Goal: Information Seeking & Learning: Learn about a topic

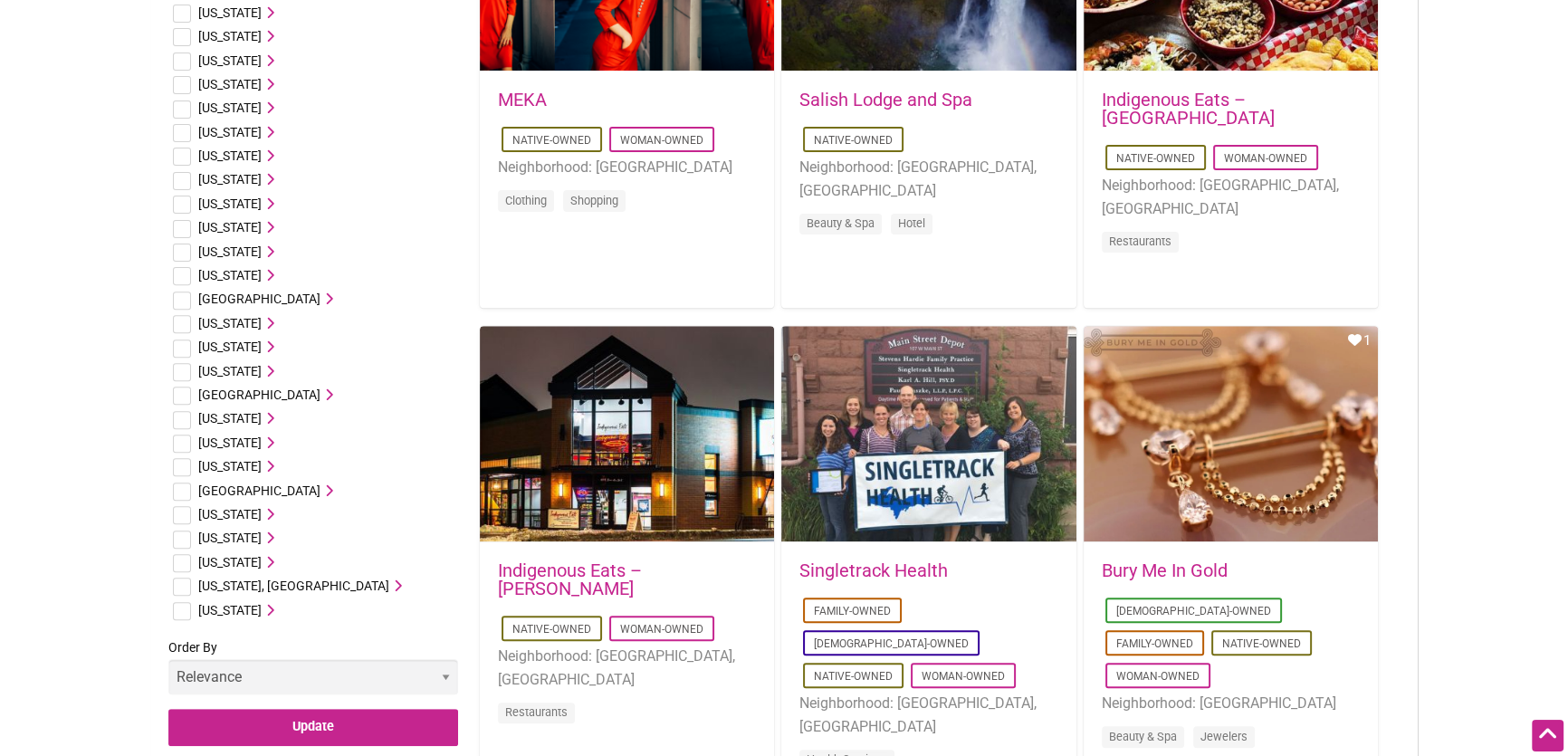
scroll to position [824, 0]
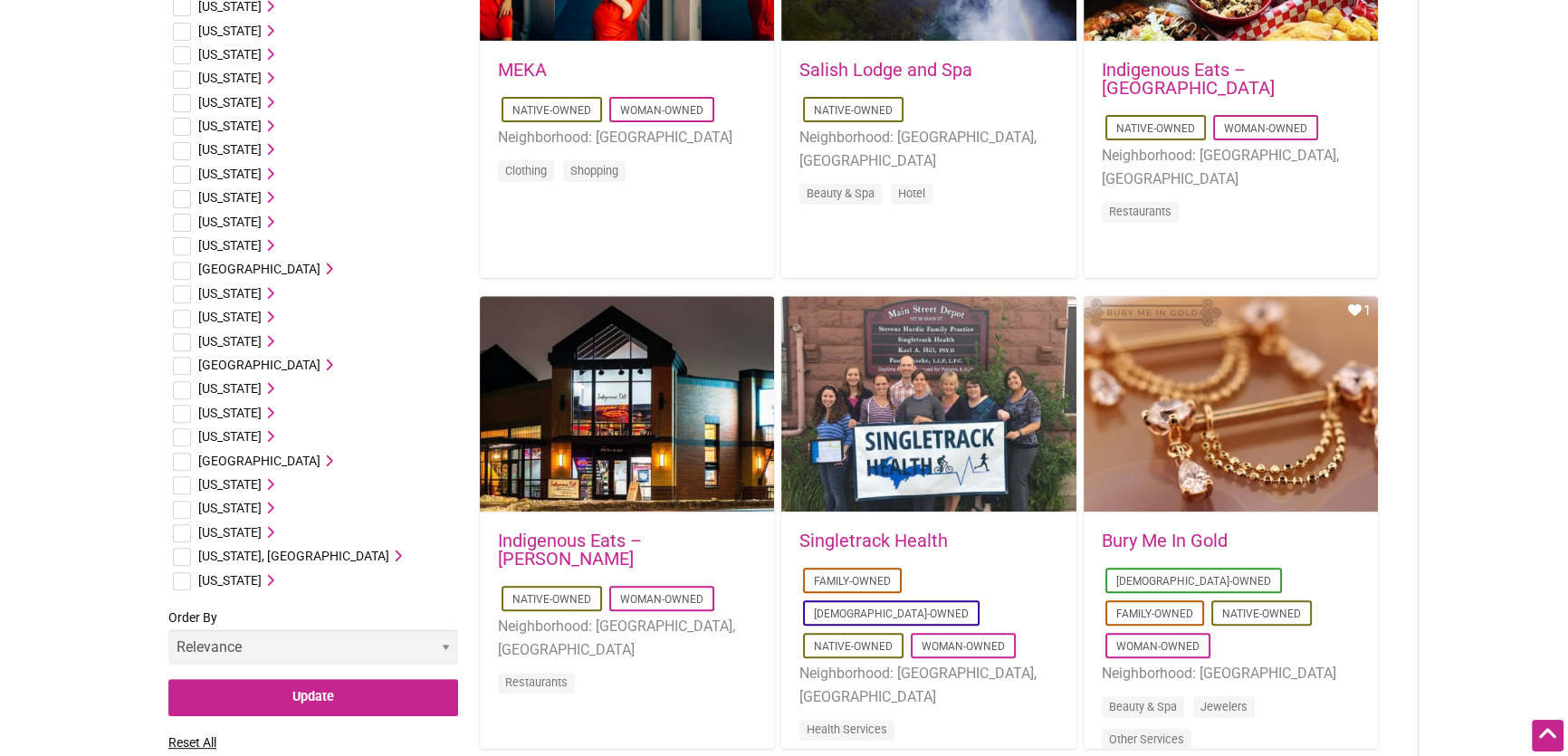
click at [212, 531] on span "[US_STATE]" at bounding box center [229, 533] width 64 height 15
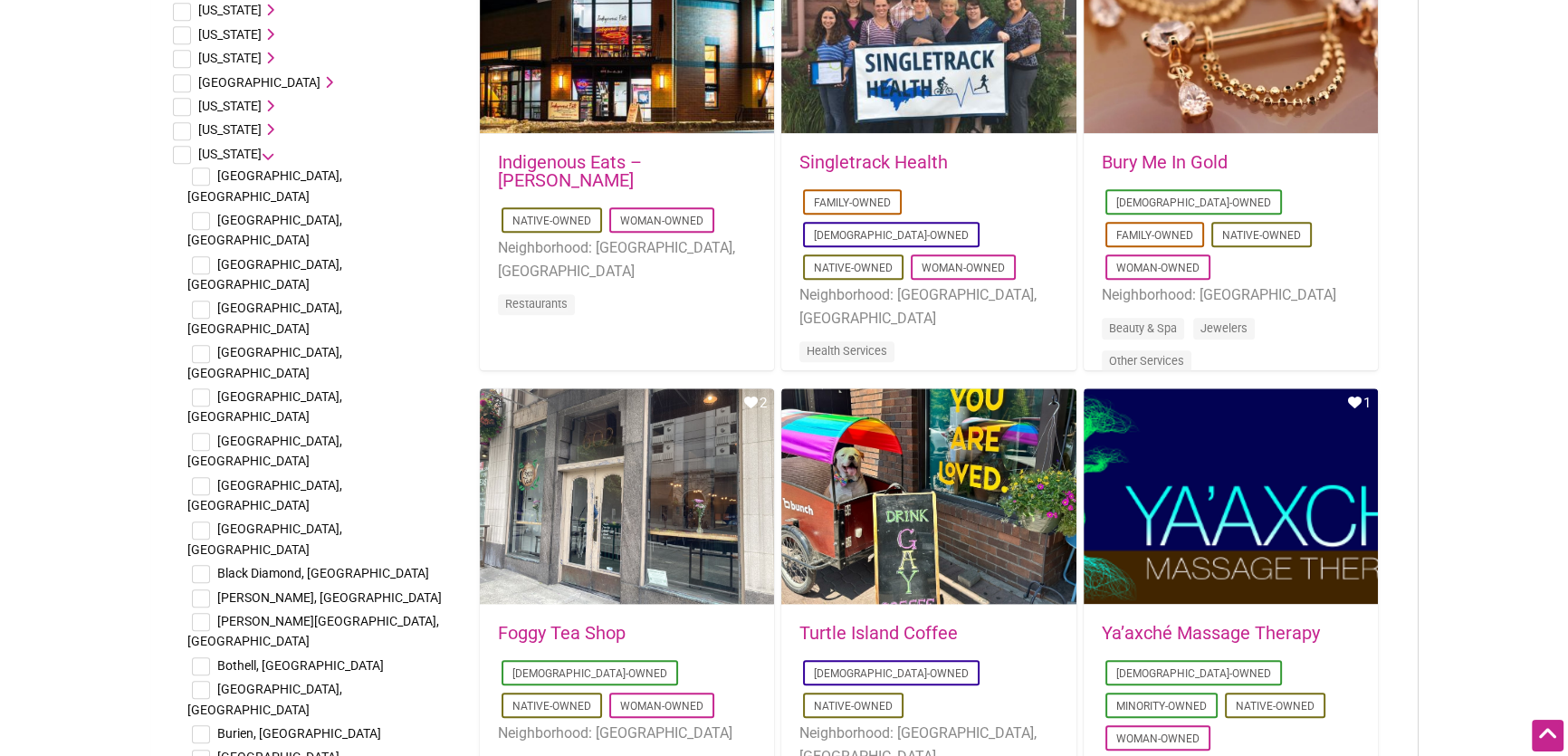
scroll to position [1234, 0]
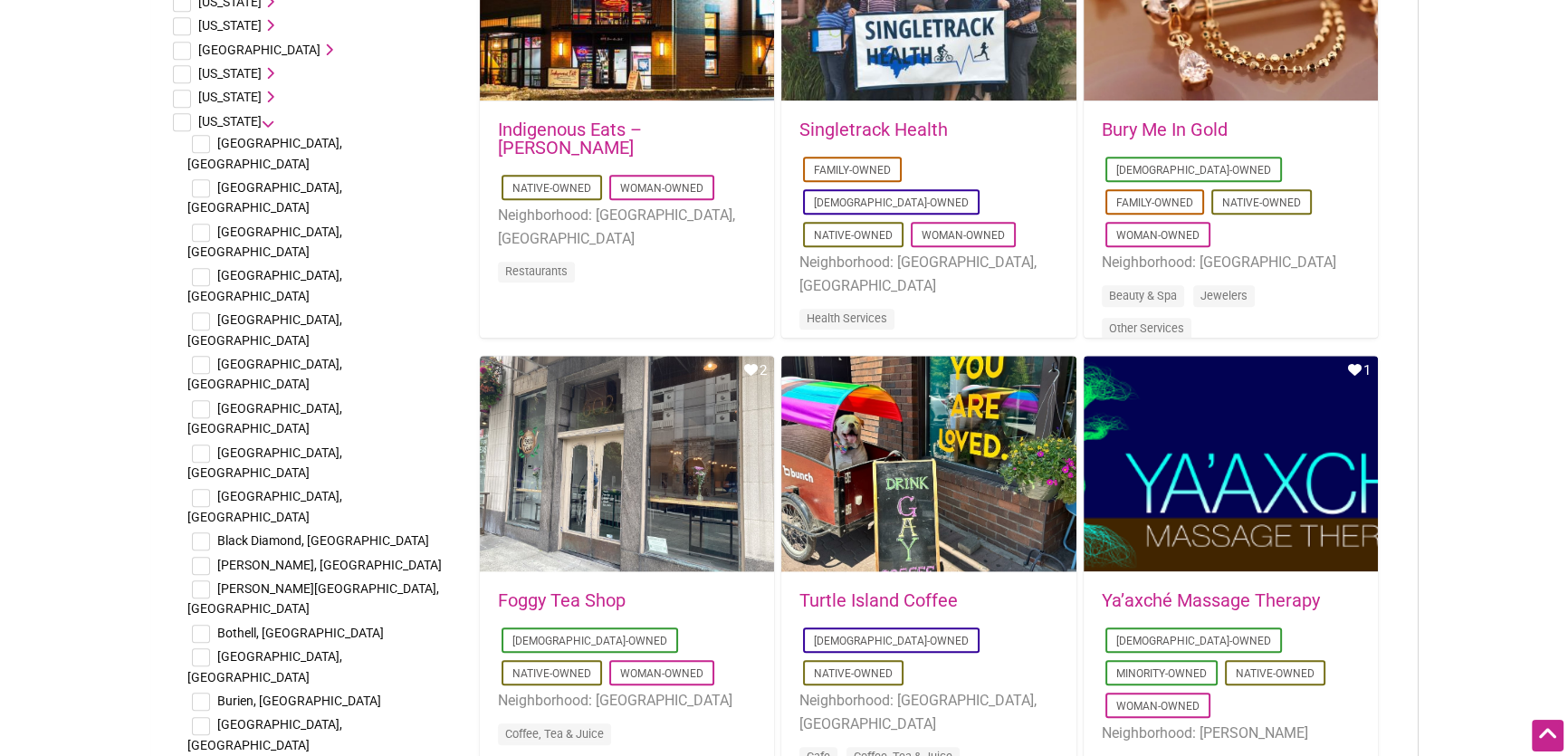
click at [202, 717] on input "checkbox" at bounding box center [201, 726] width 19 height 19
checkbox input "true"
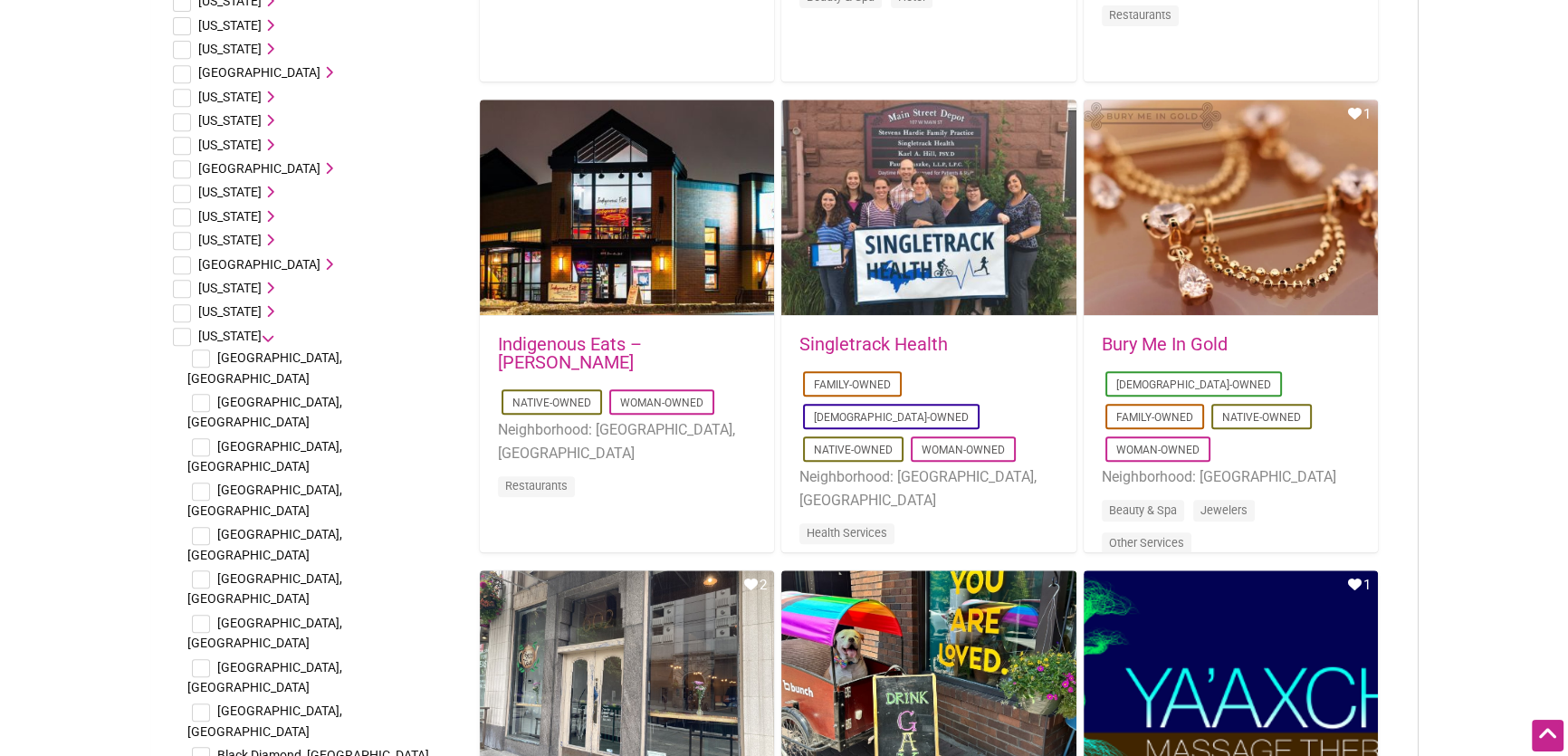
scroll to position [987, 0]
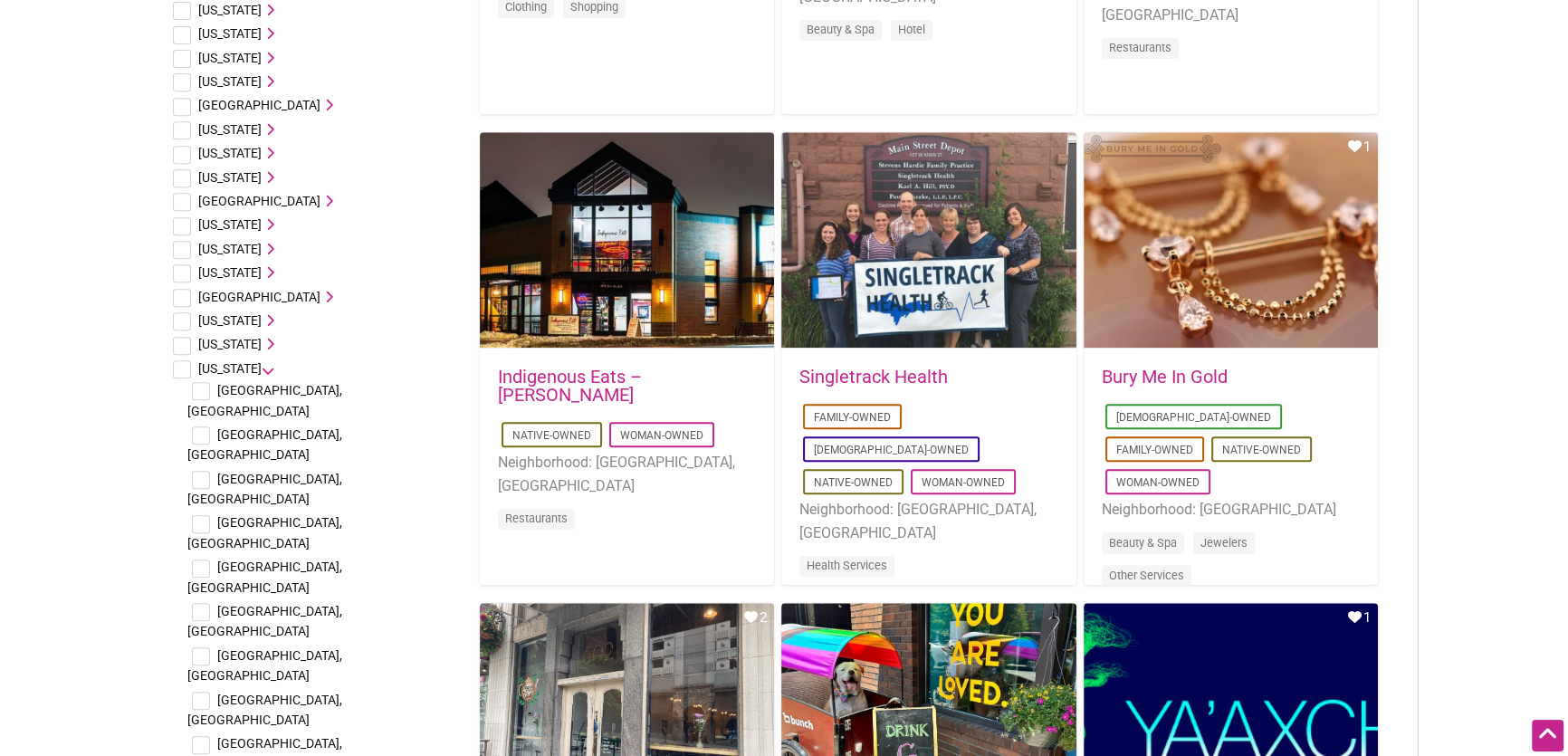
click at [200, 692] on input "checkbox" at bounding box center [201, 701] width 19 height 19
checkbox input "true"
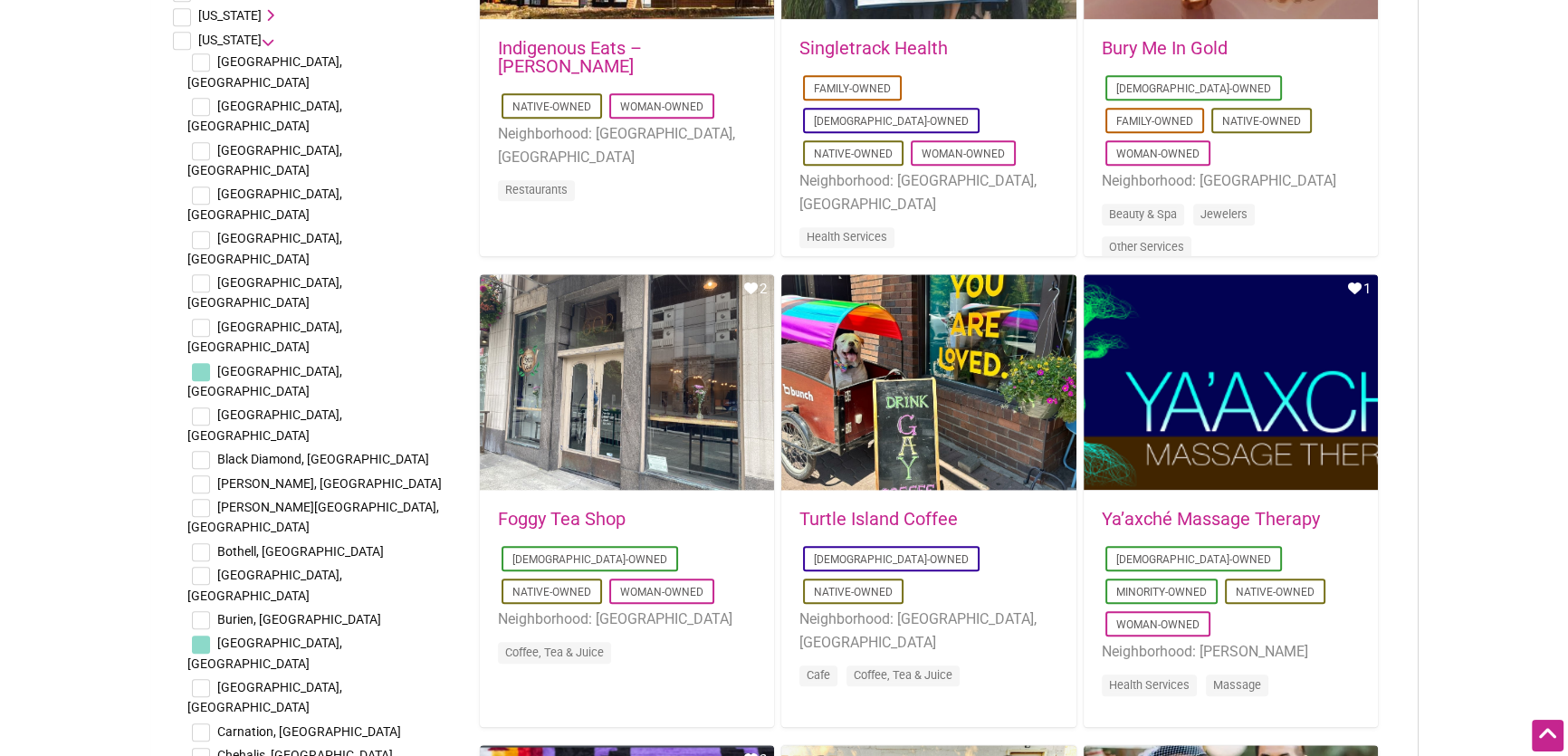
scroll to position [1317, 0]
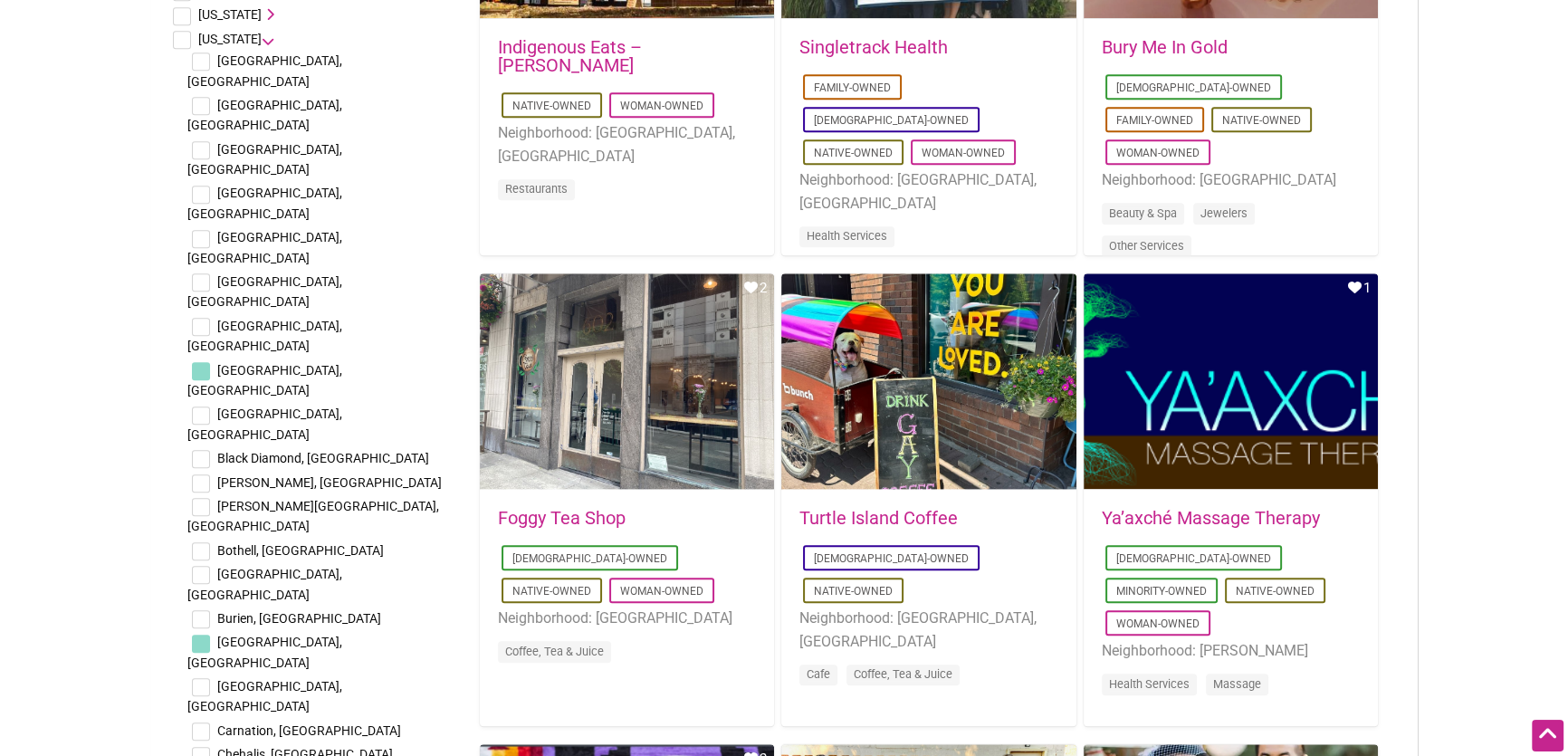
click at [201, 475] on input "checkbox" at bounding box center [201, 484] width 19 height 19
checkbox input "true"
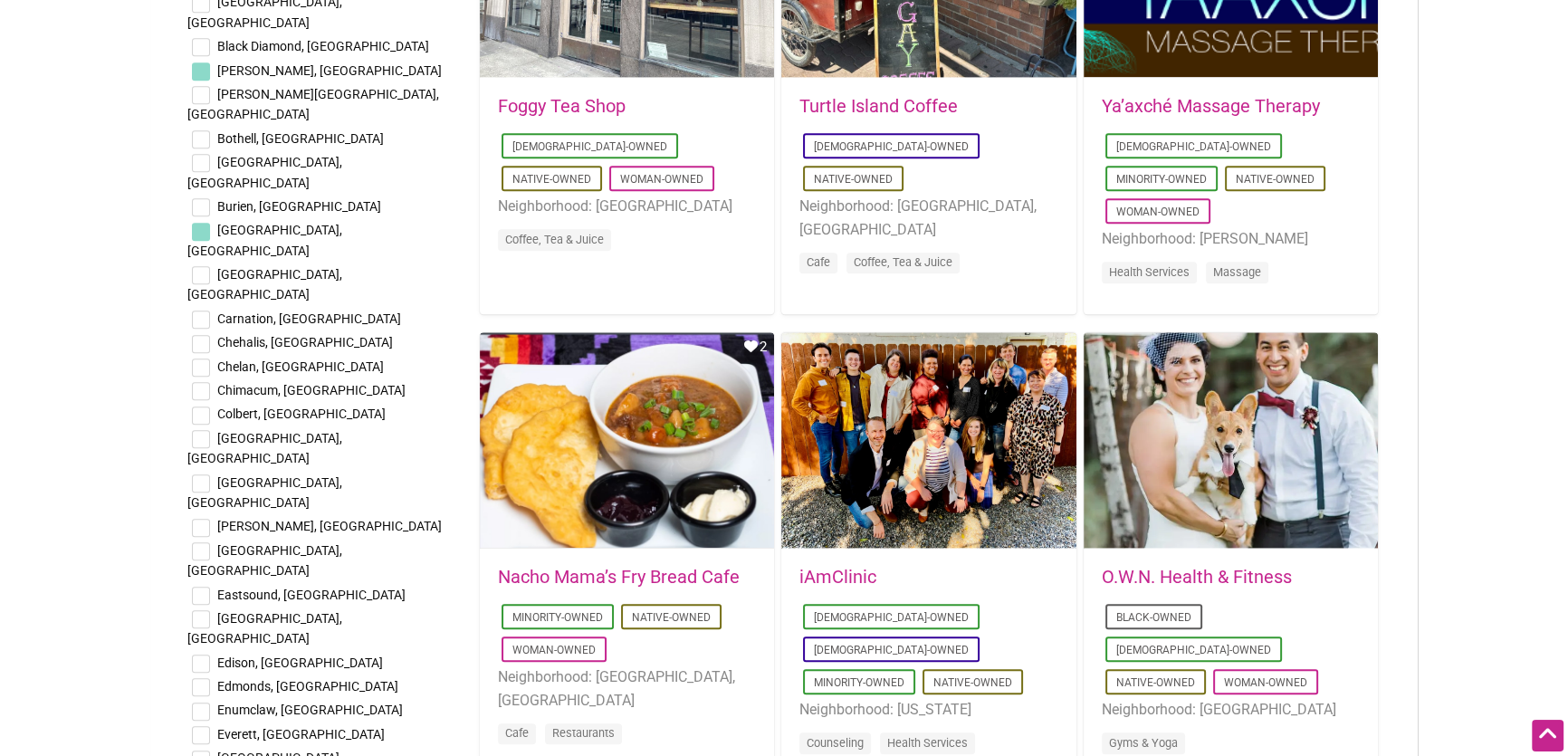
scroll to position [1811, 0]
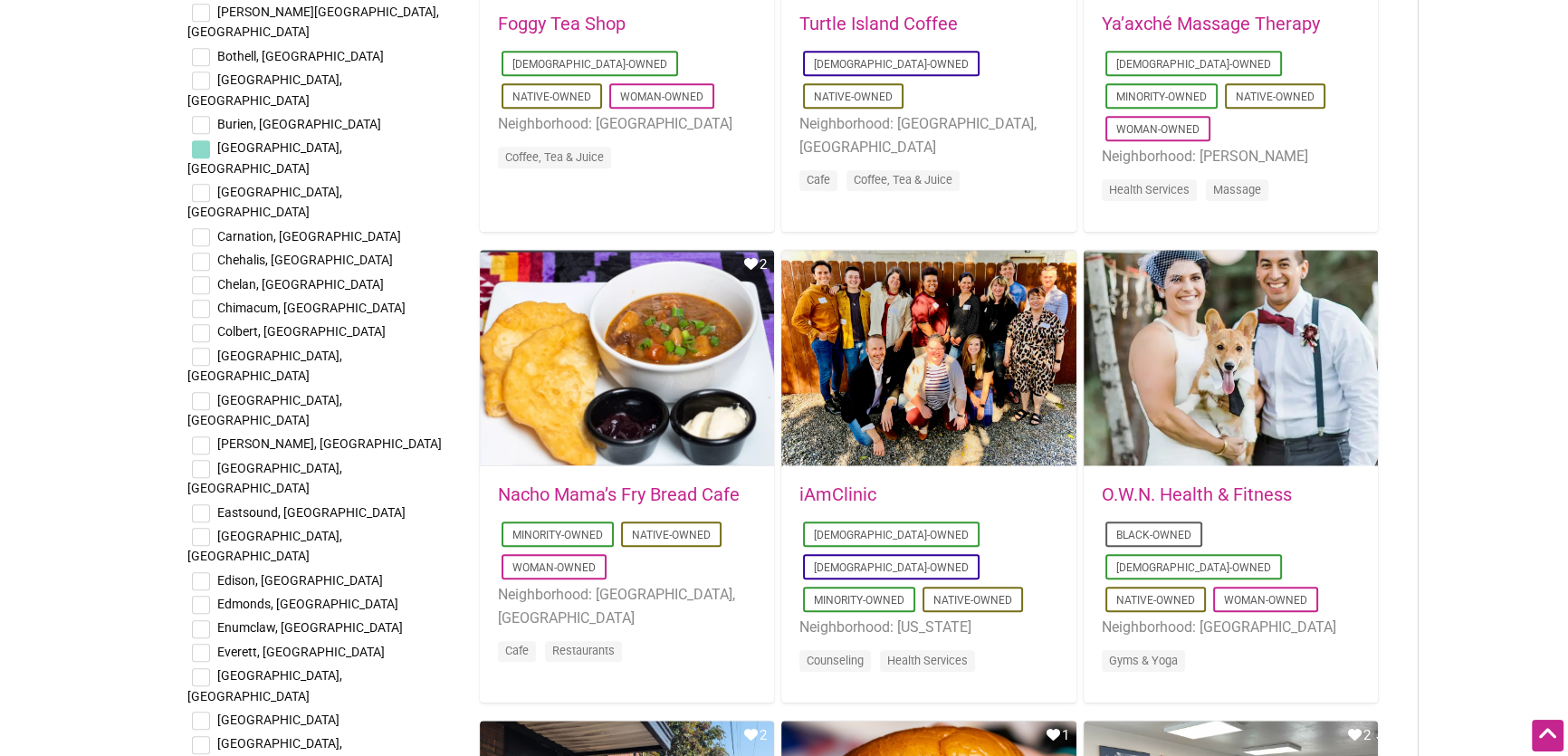
click at [204, 737] on input "checkbox" at bounding box center [201, 746] width 19 height 19
checkbox input "true"
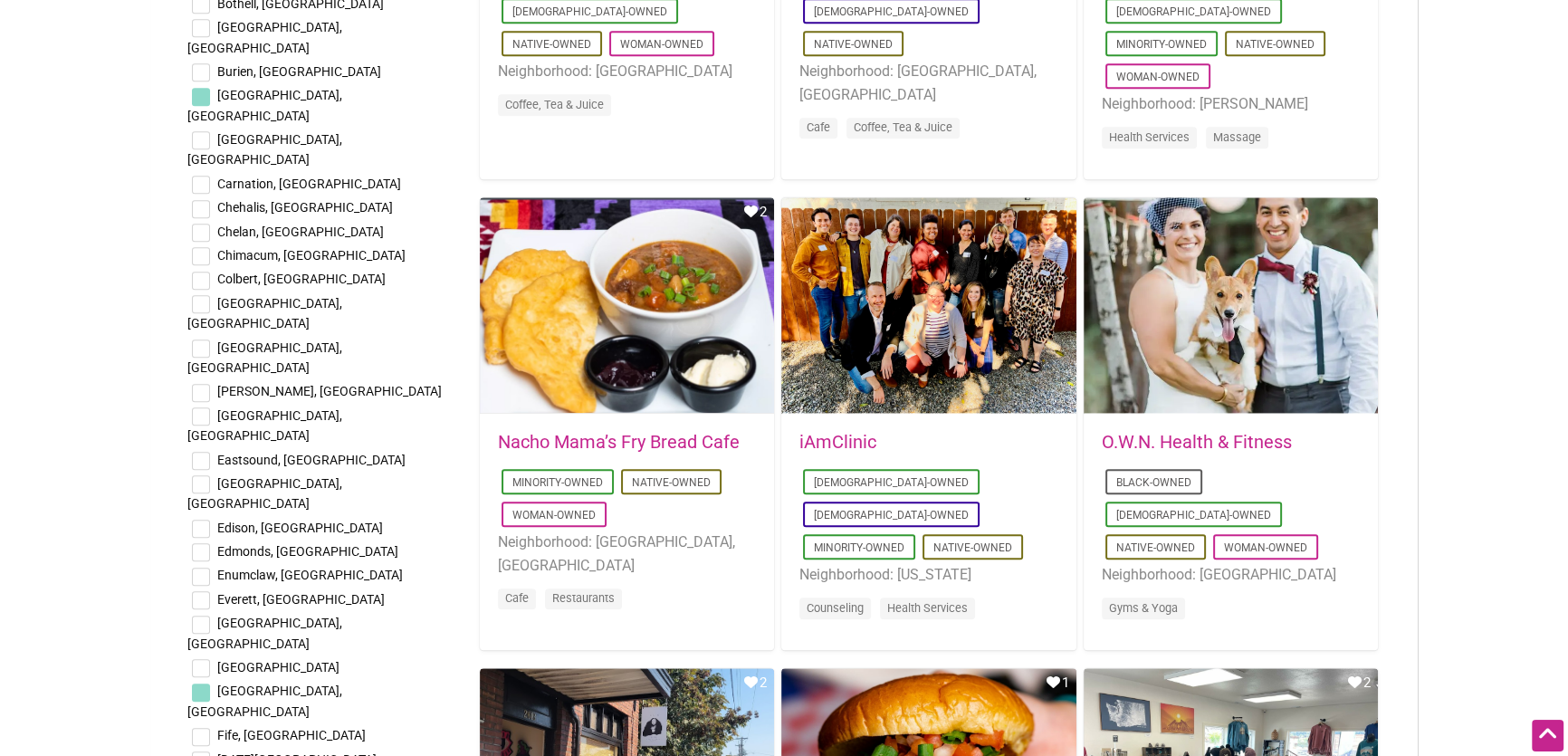
scroll to position [1892, 0]
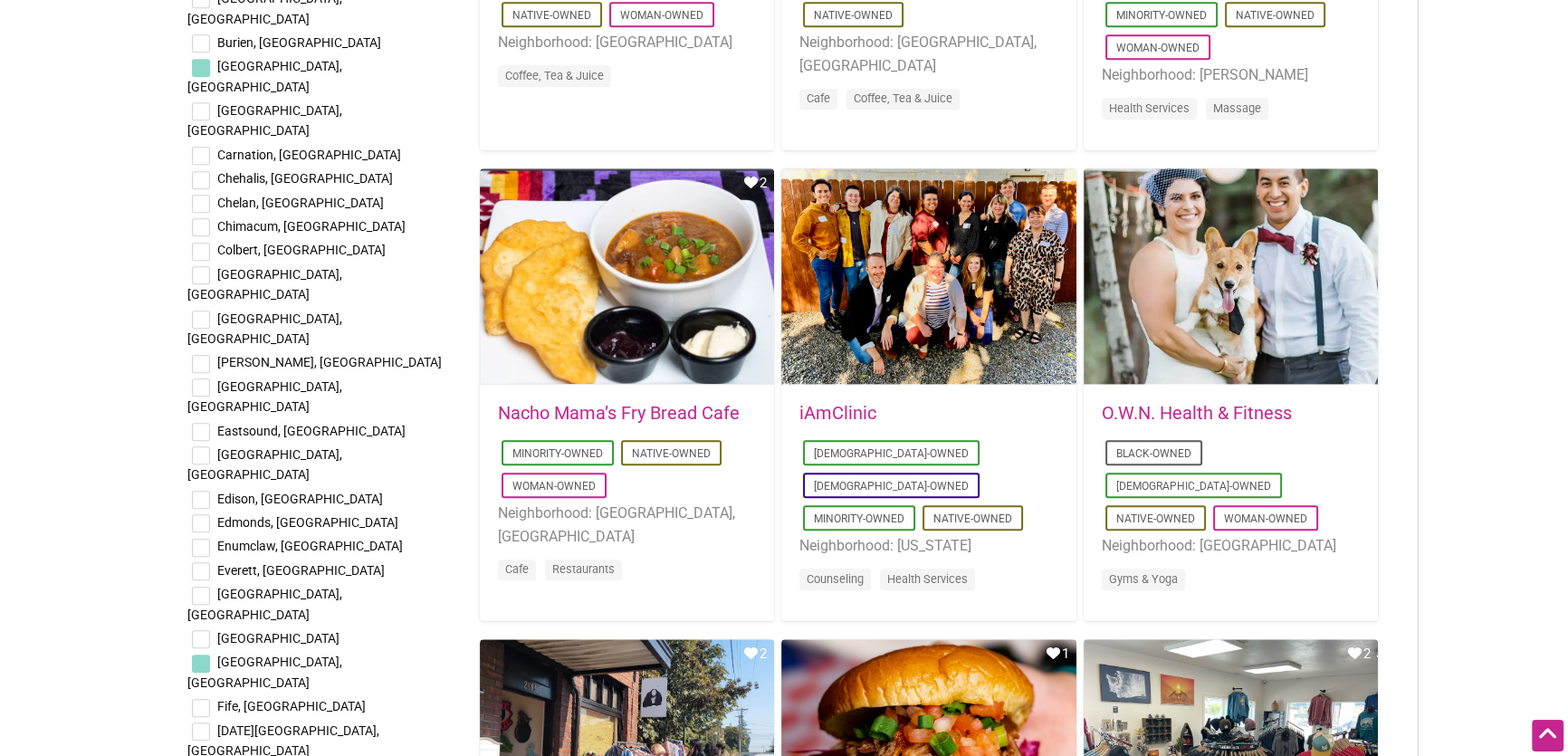
click at [200, 723] on input "checkbox" at bounding box center [201, 732] width 19 height 19
checkbox input "true"
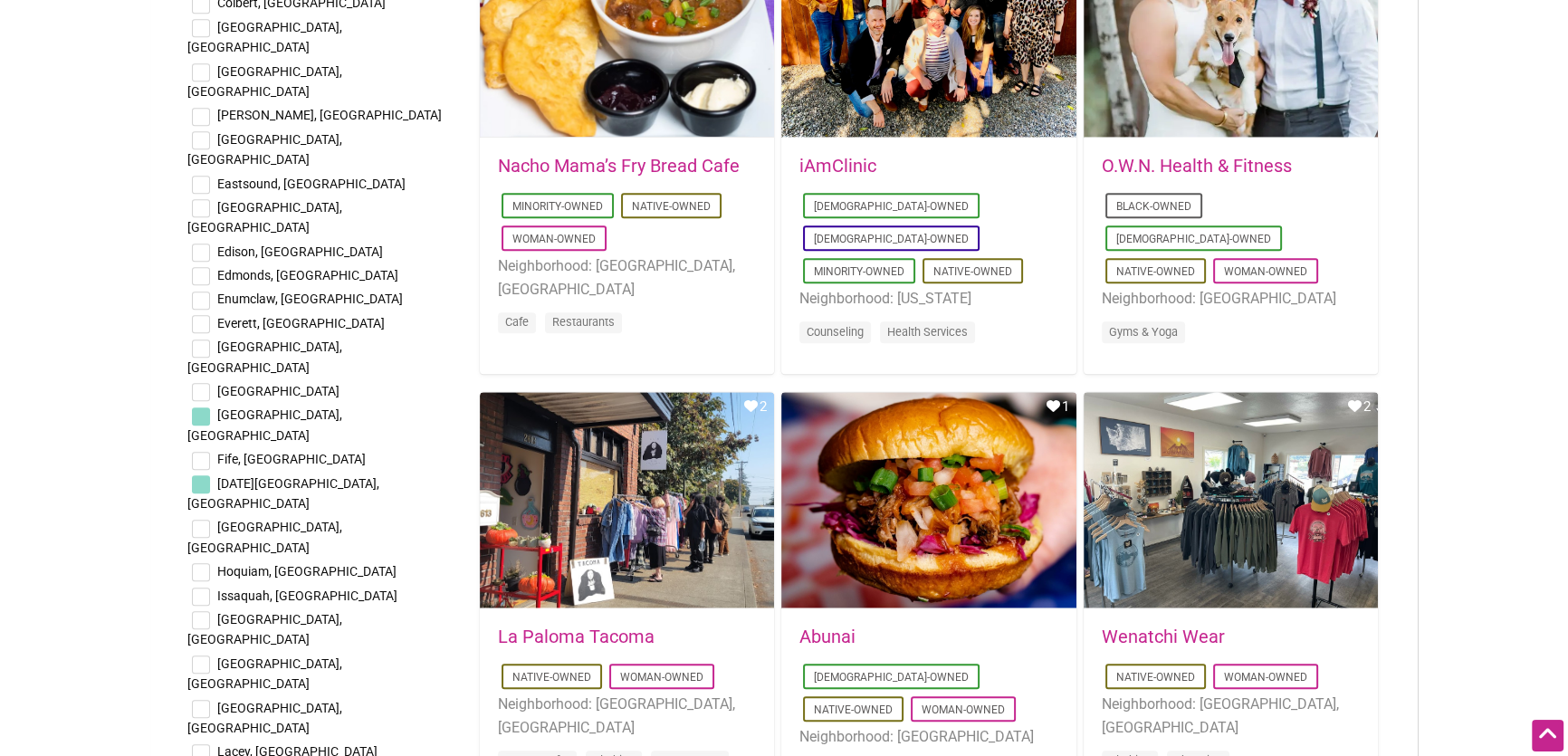
scroll to position [2223, 0]
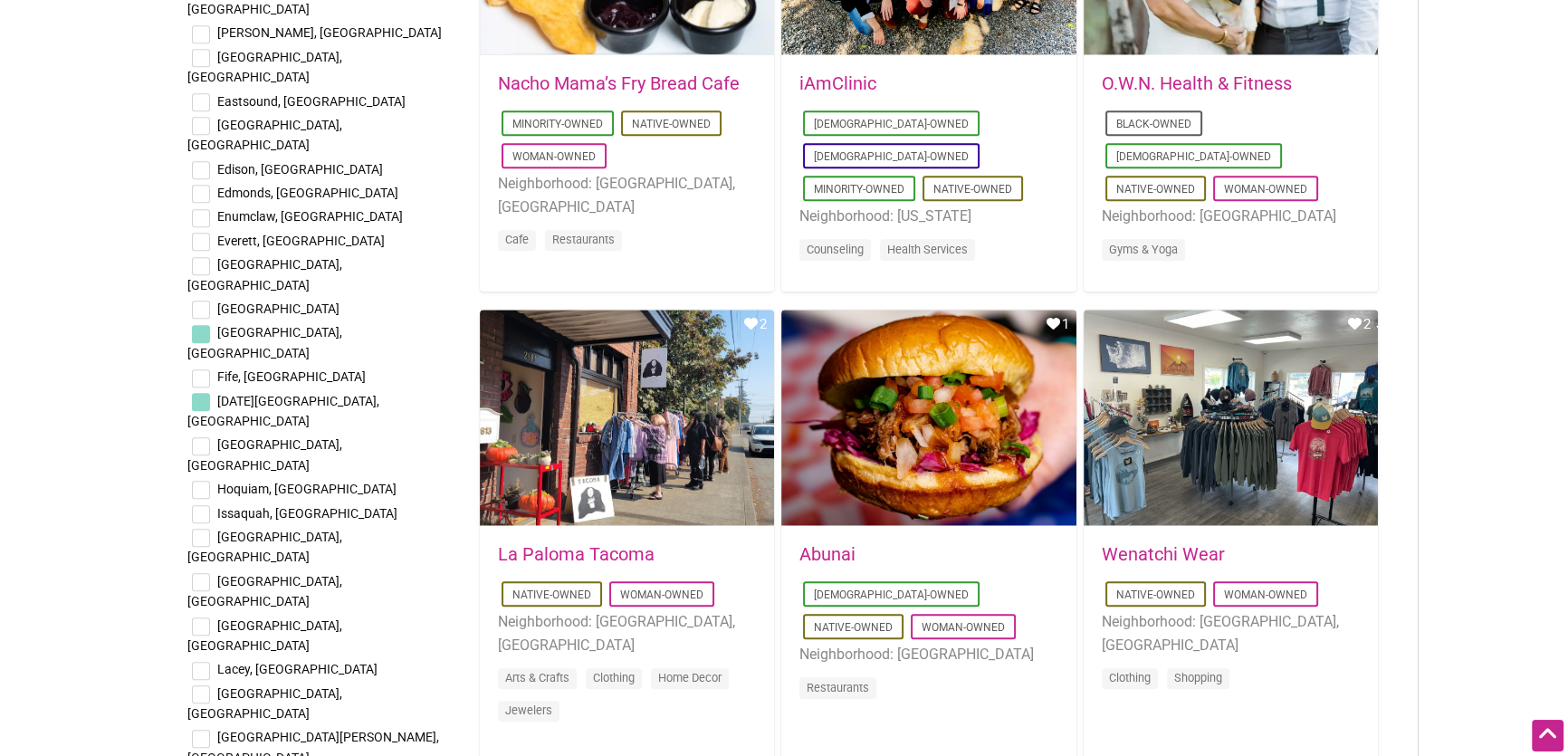
checkbox input "true"
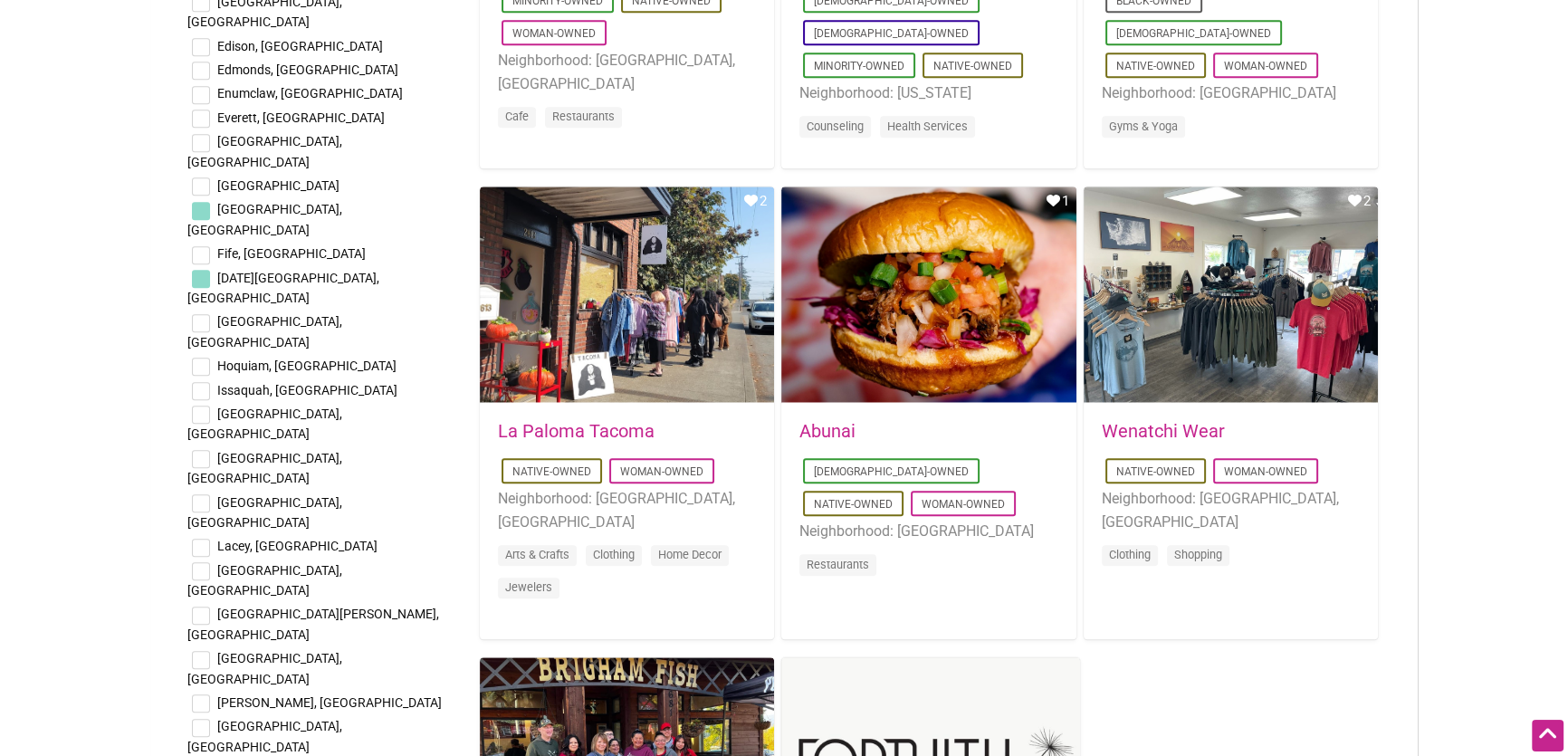
scroll to position [2387, 0]
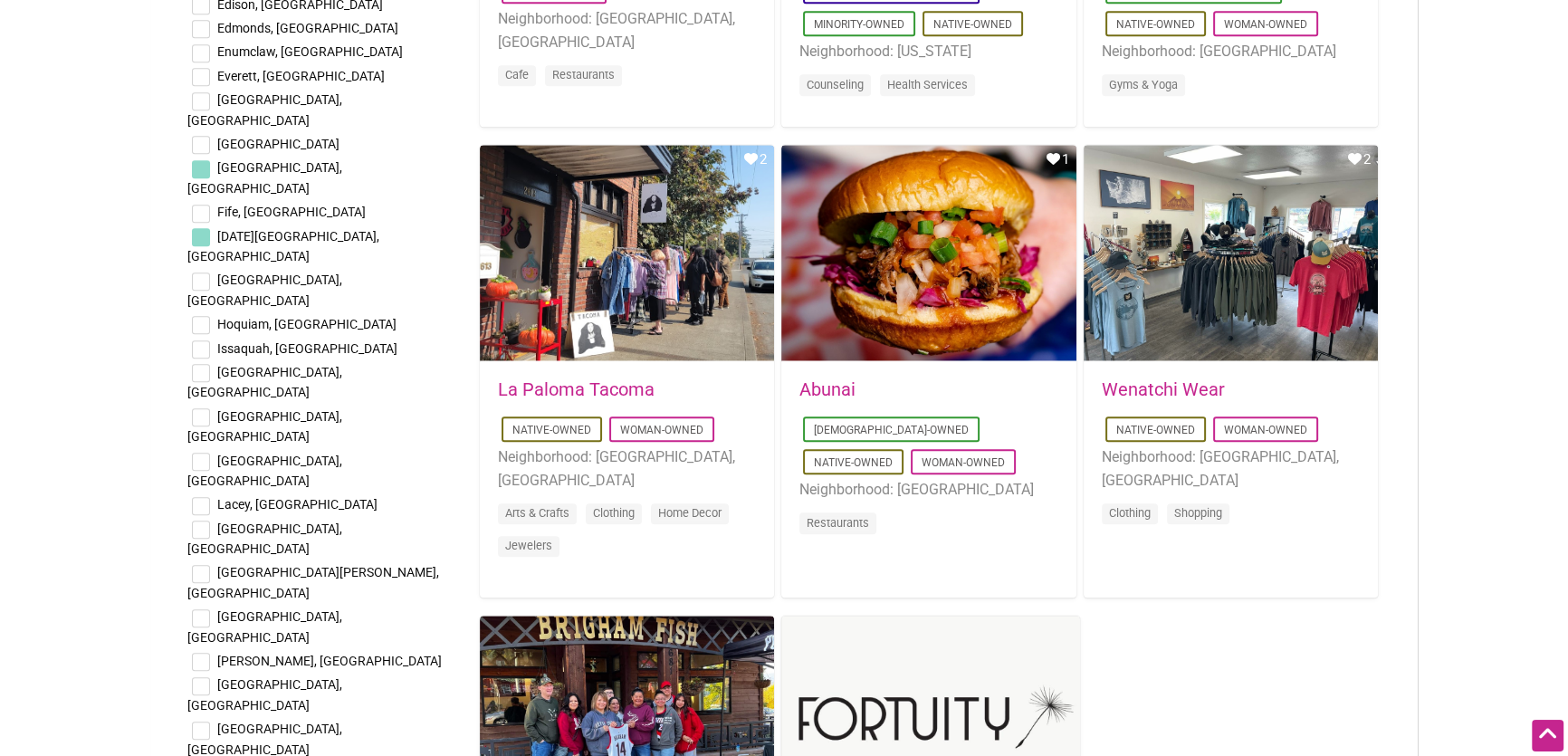
checkbox input "true"
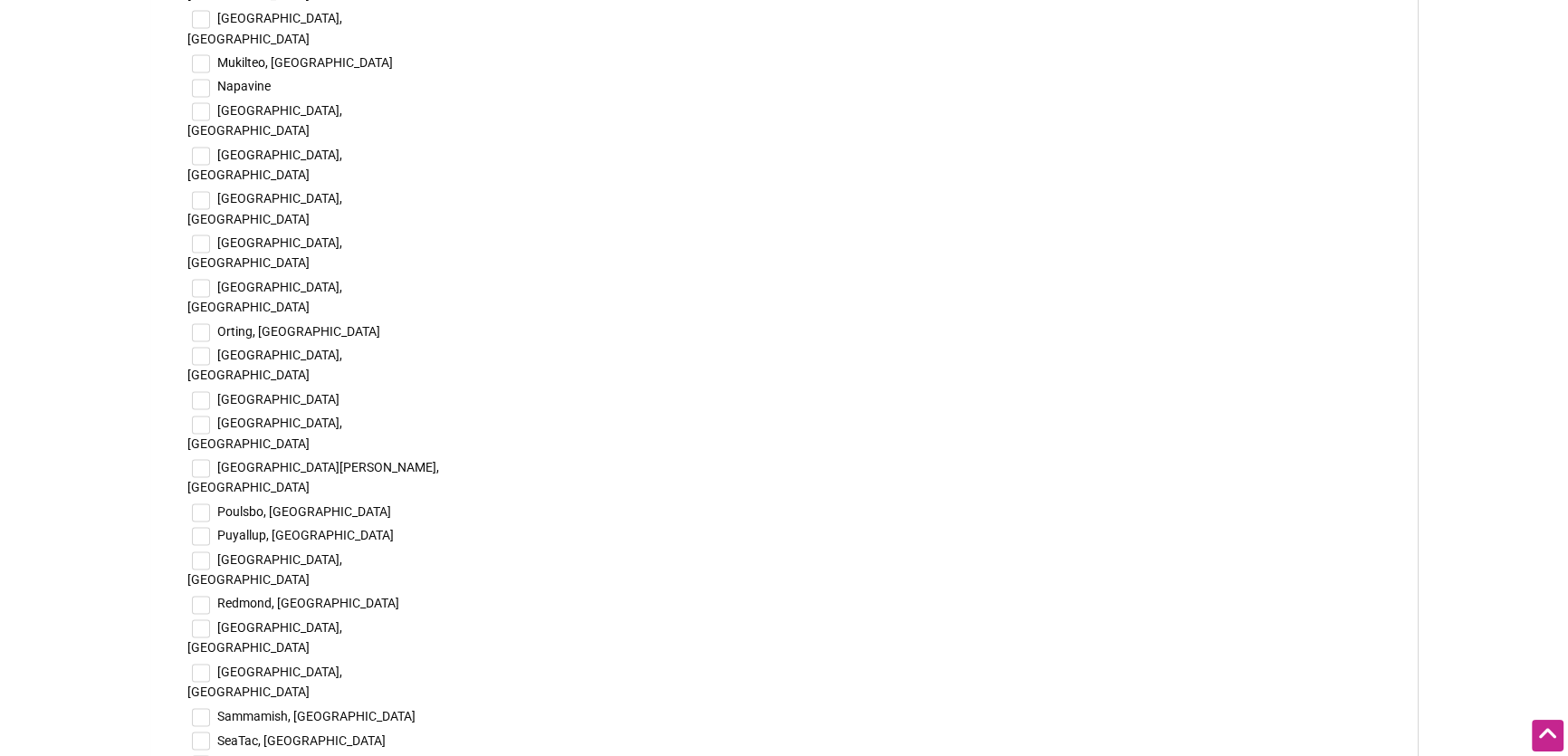
scroll to position [3623, 0]
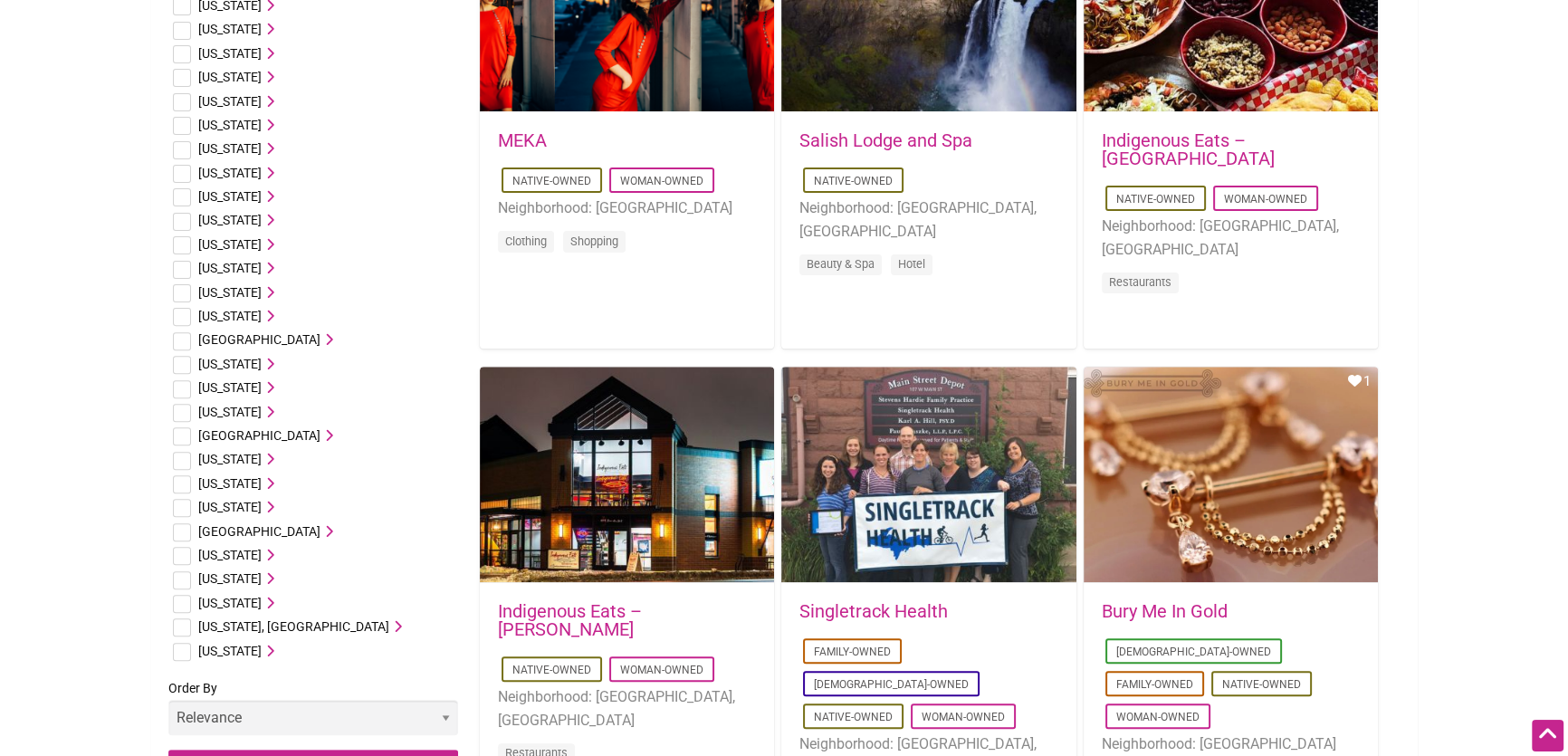
scroll to position [1070, 0]
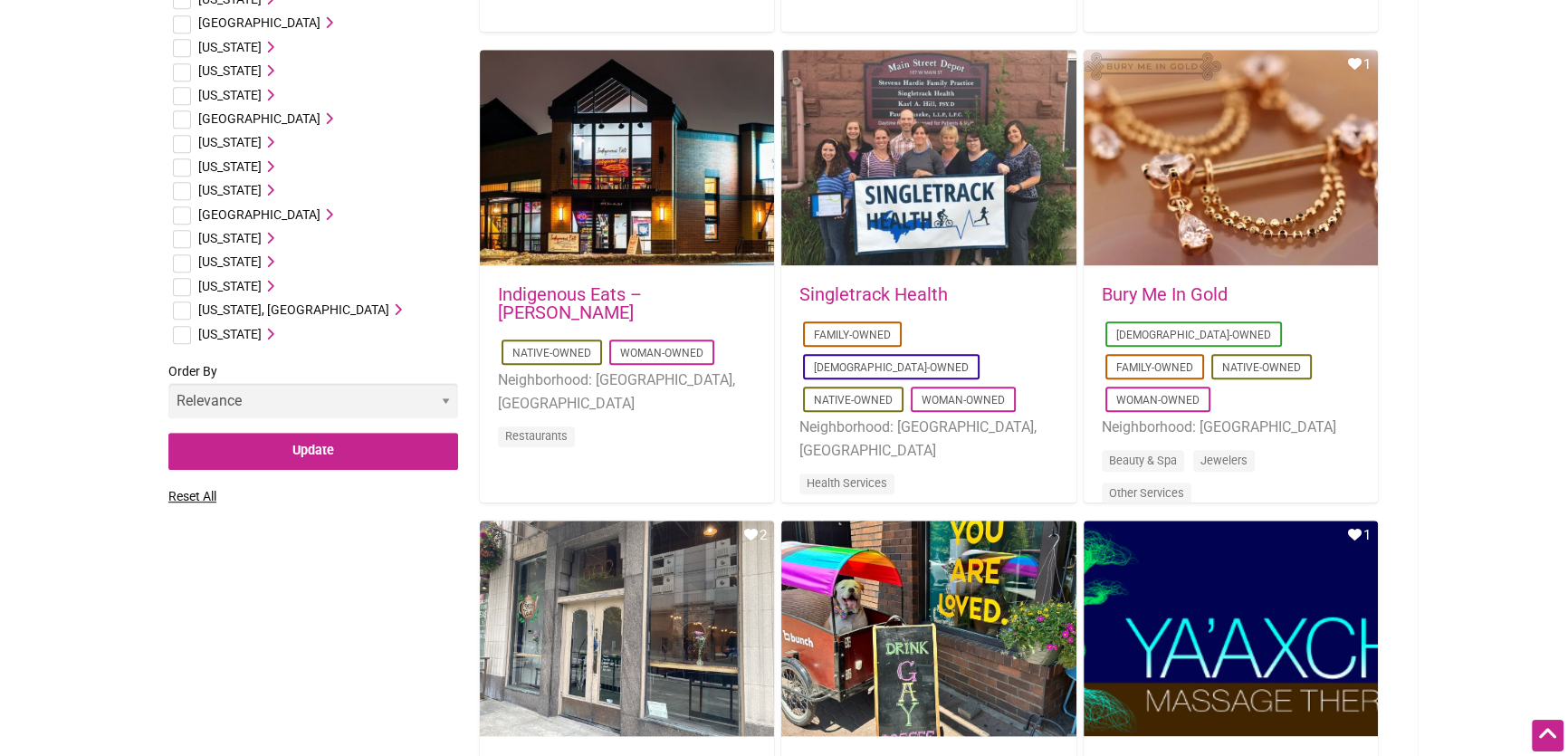
click at [184, 283] on input "checkbox" at bounding box center [182, 287] width 19 height 19
checkbox input "true"
click at [241, 448] on input "Update" at bounding box center [313, 452] width 290 height 37
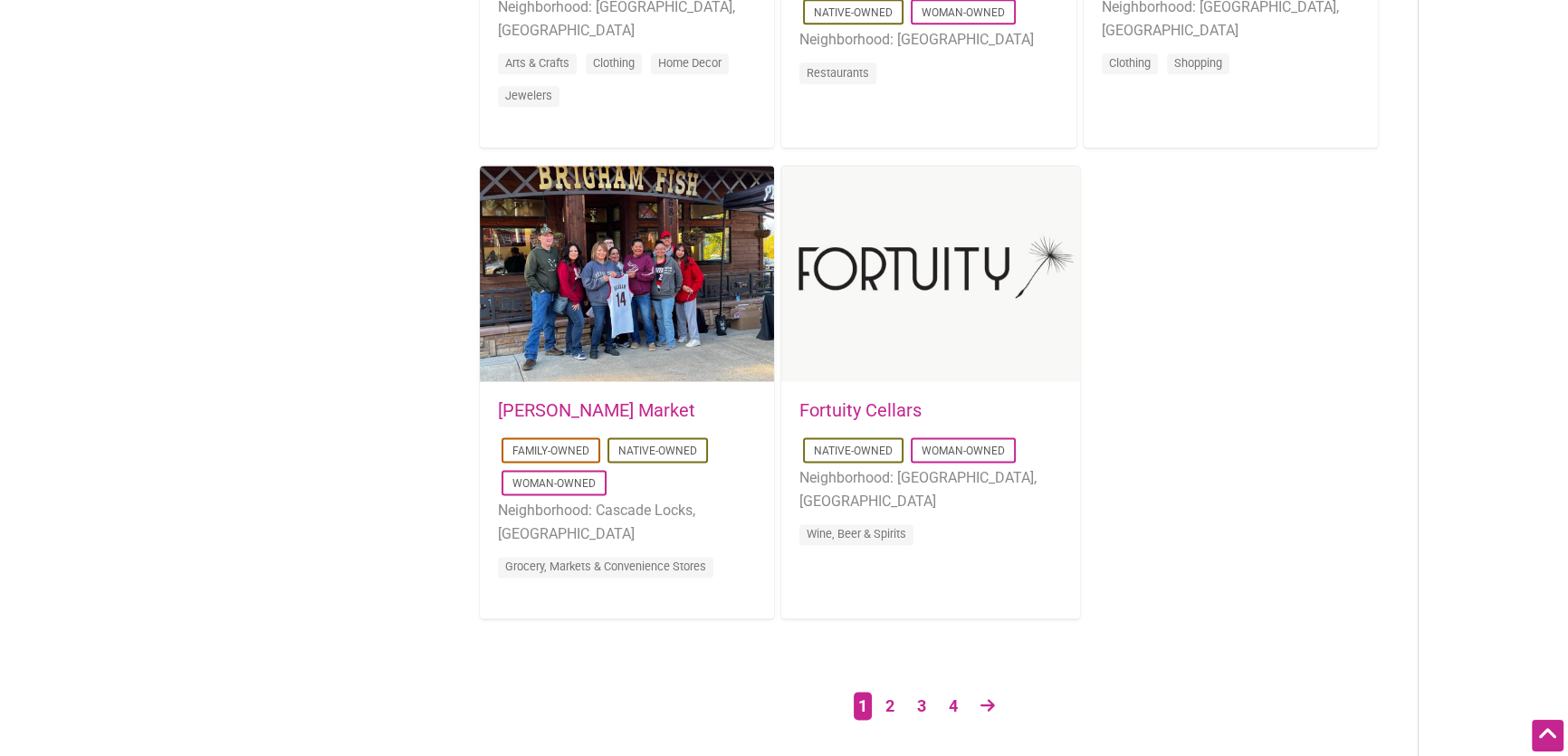
scroll to position [2881, 0]
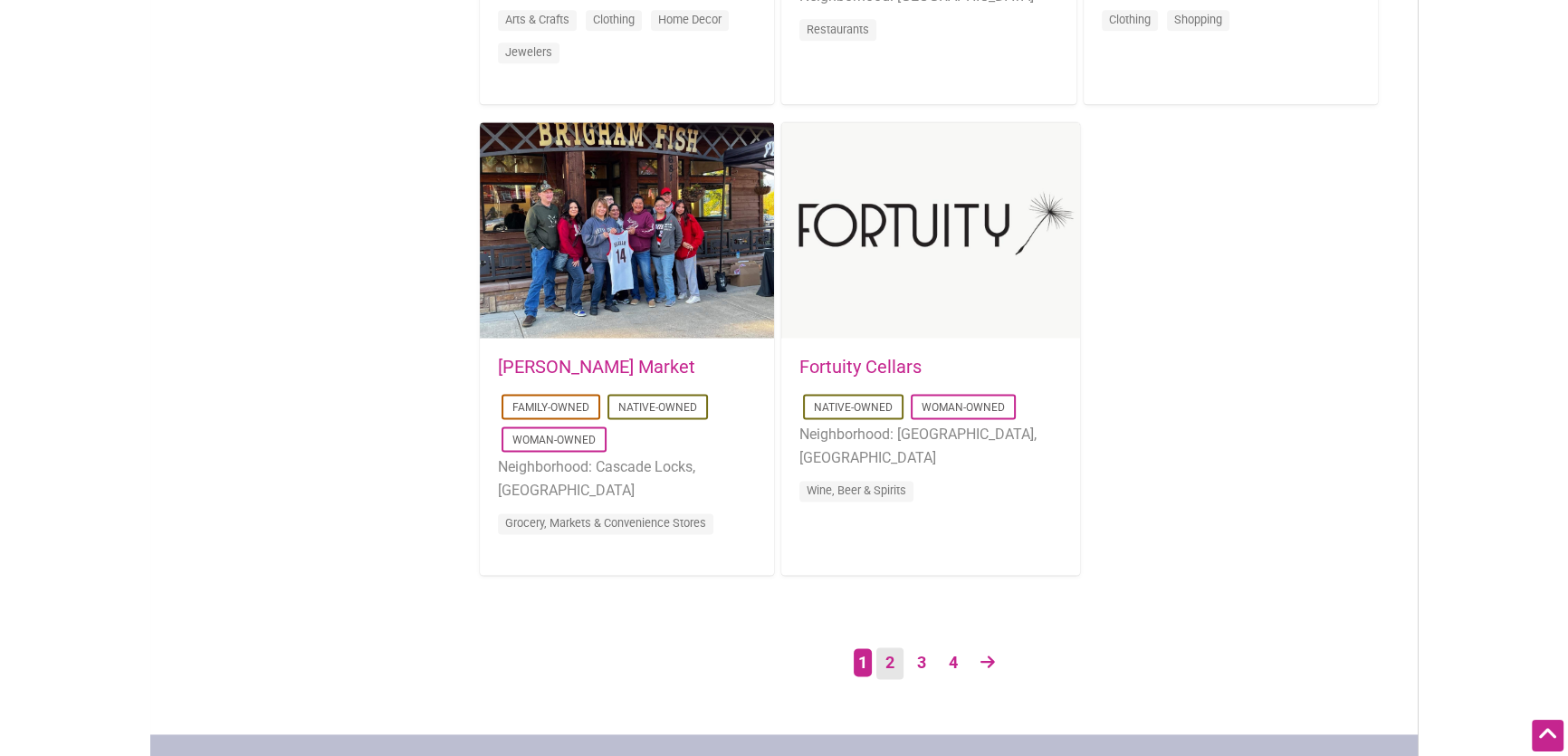
click at [892, 662] on link "2" at bounding box center [889, 663] width 27 height 31
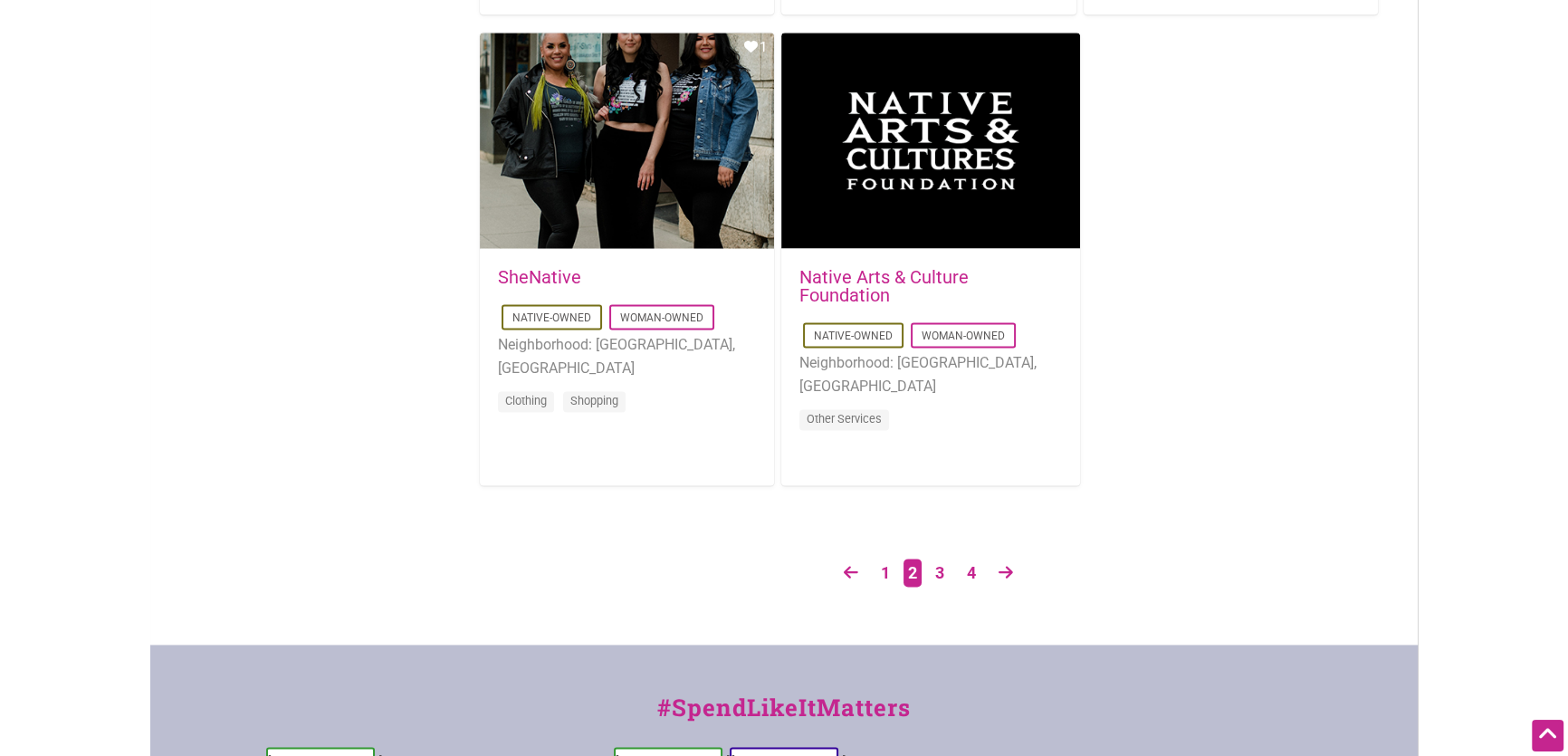
scroll to position [3045, 0]
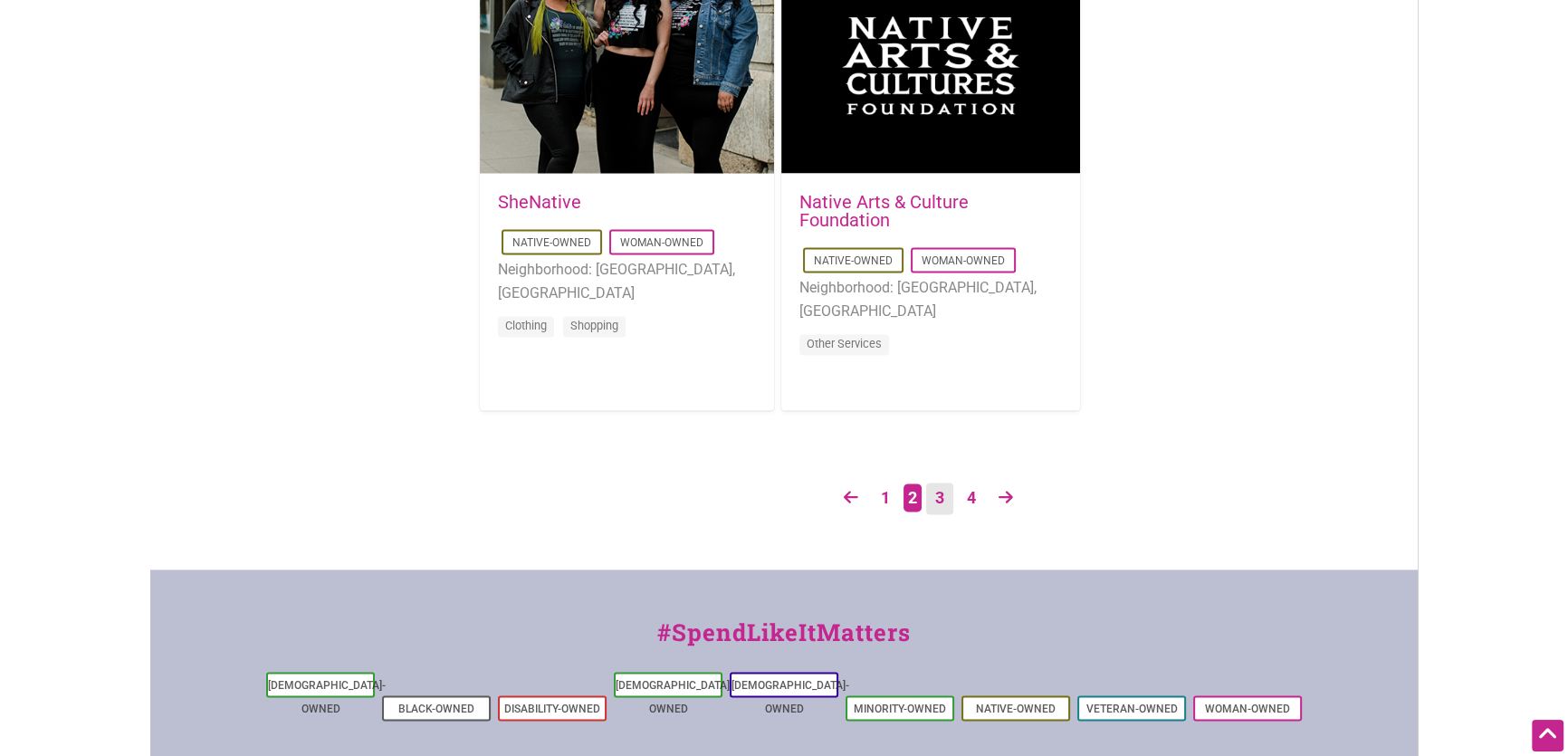
click at [941, 490] on link "3" at bounding box center [939, 499] width 27 height 31
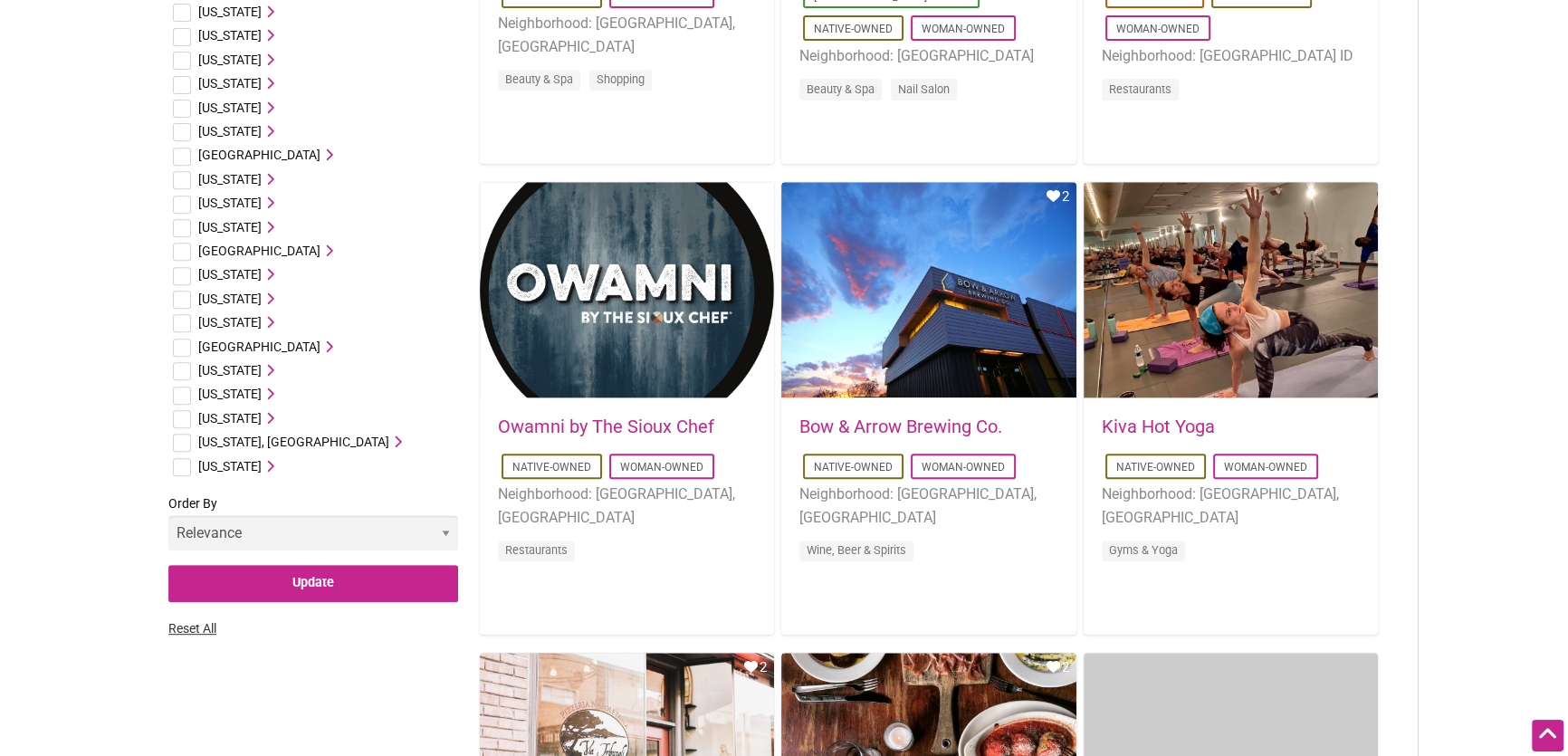
scroll to position [987, 0]
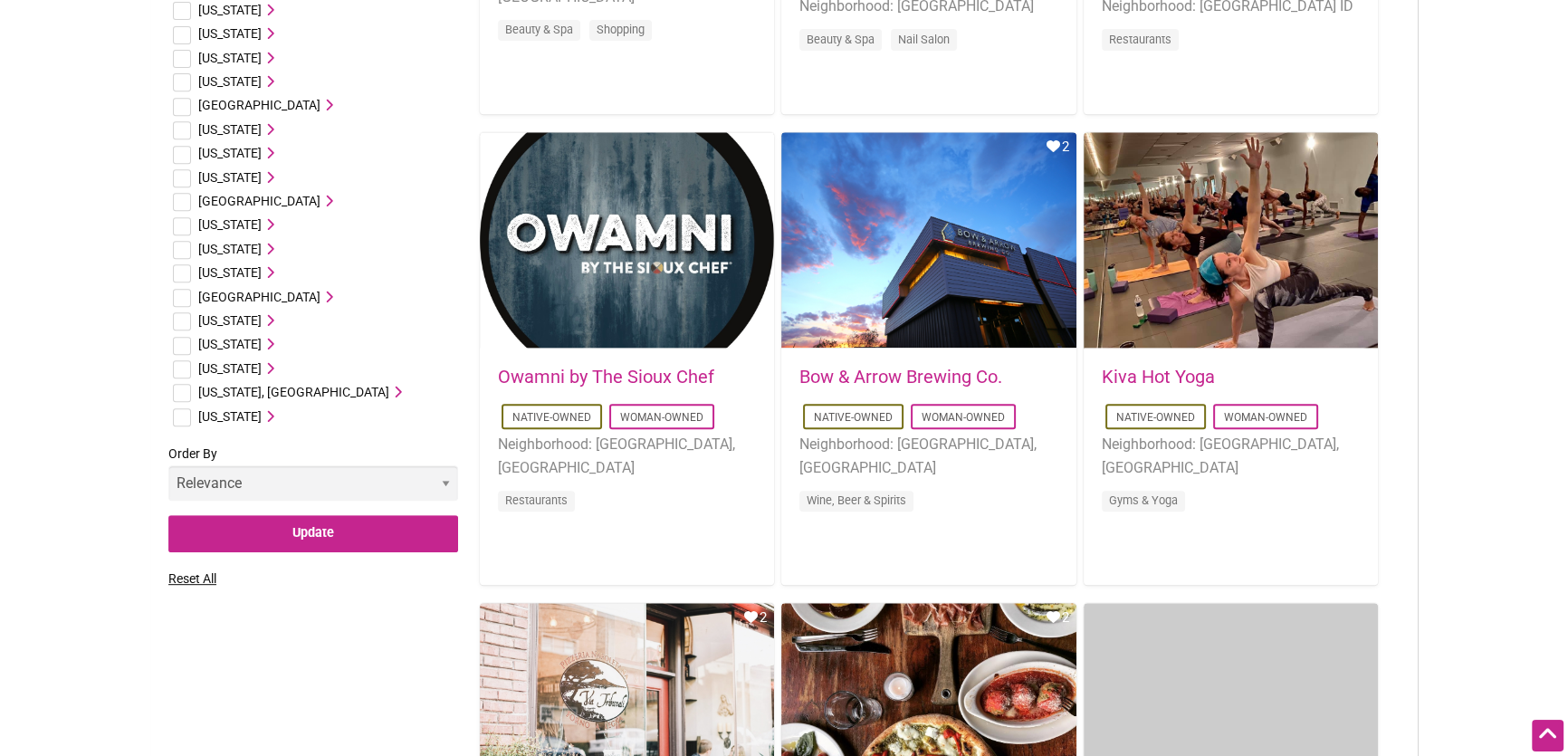
click at [203, 364] on span "Washington" at bounding box center [229, 368] width 64 height 15
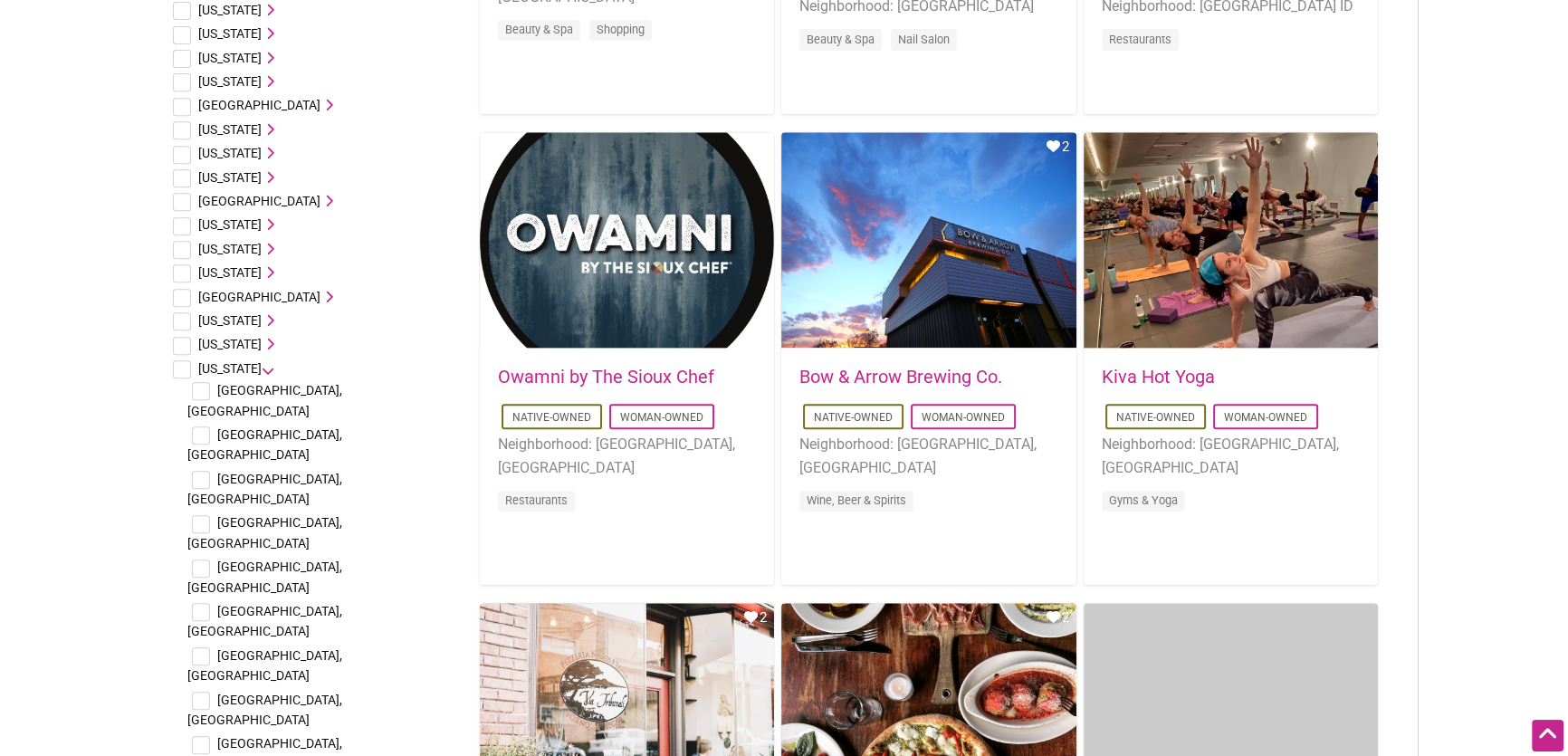
click at [179, 365] on input "checkbox" at bounding box center [182, 369] width 19 height 19
checkbox input "true"
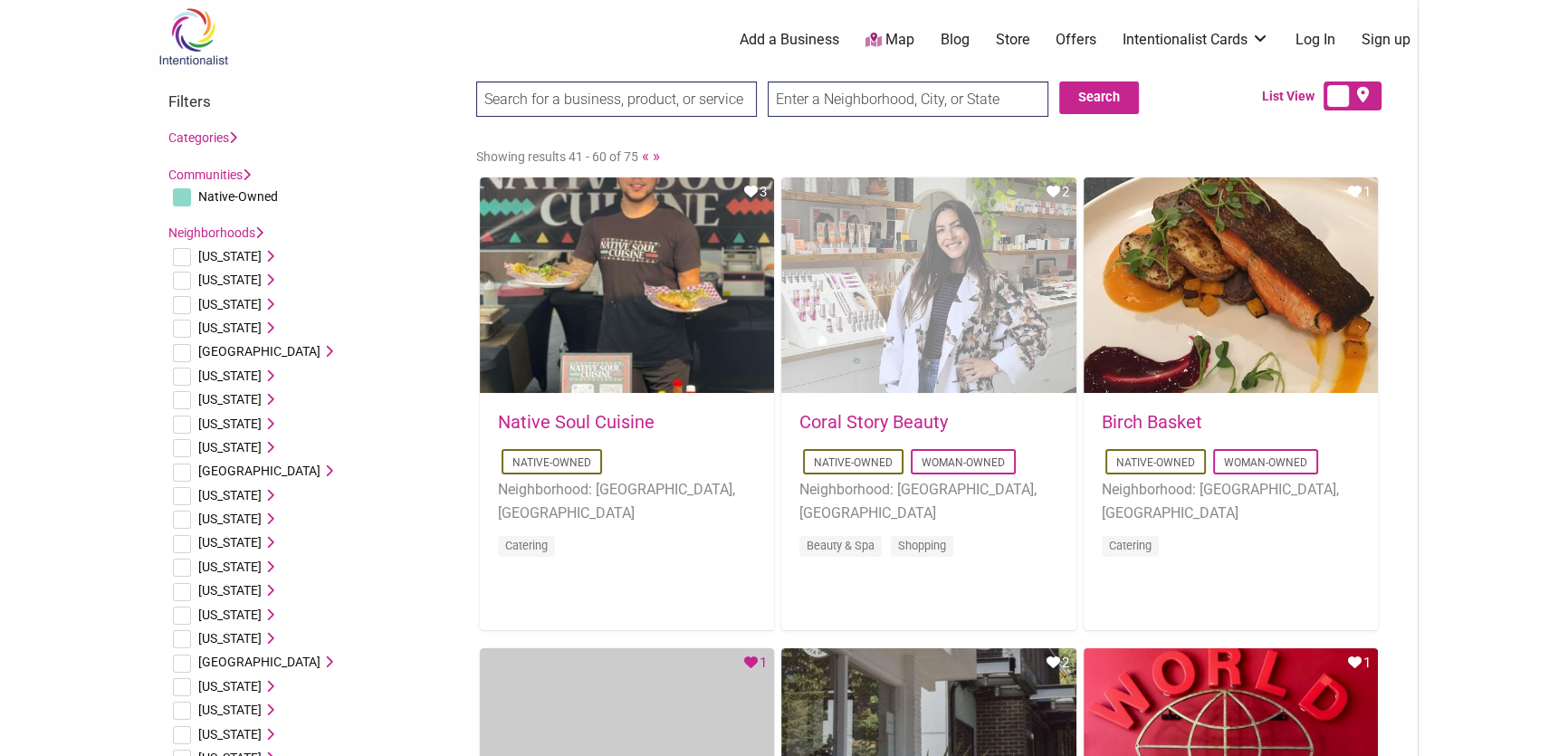
scroll to position [0, 0]
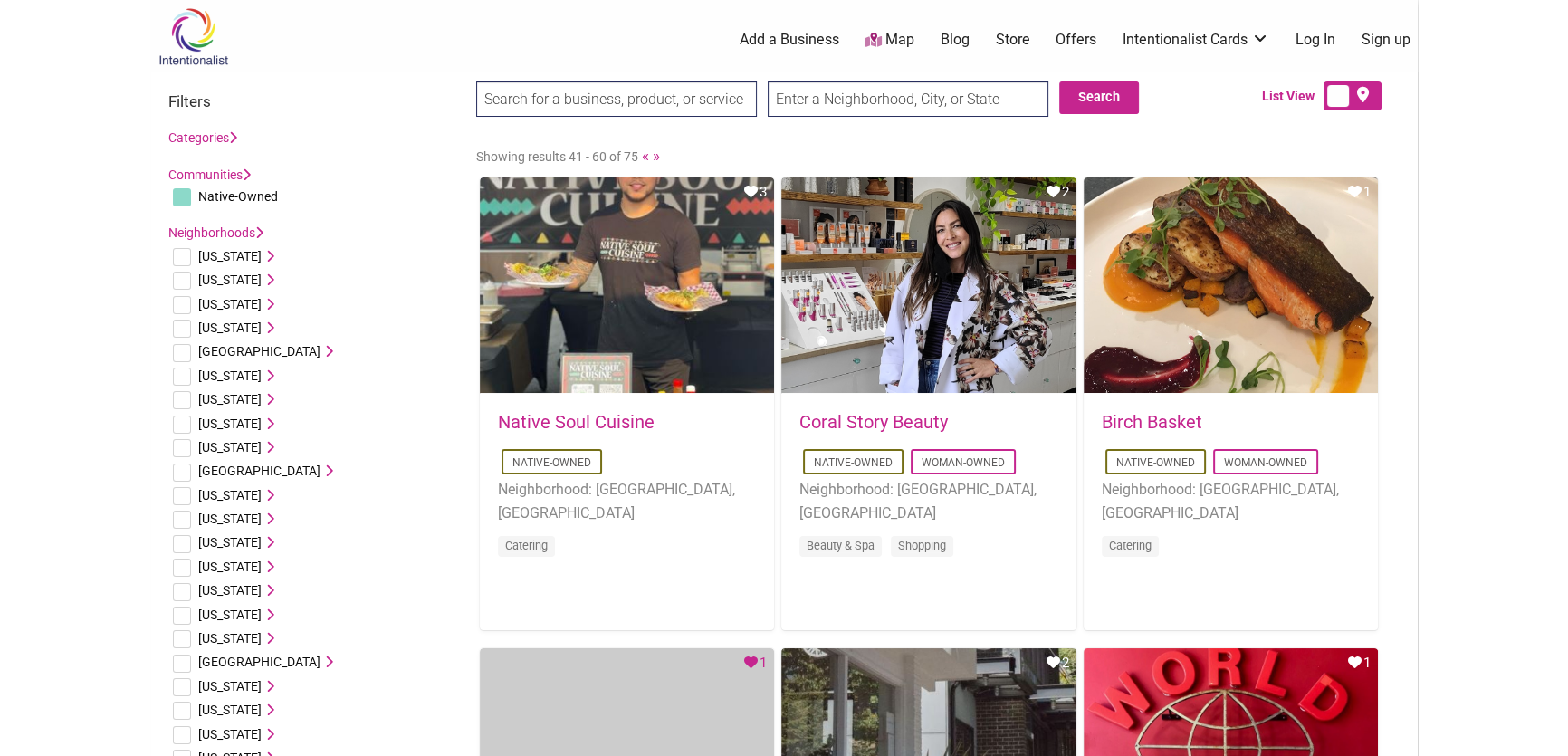
click at [852, 78] on div "Search Search List View" at bounding box center [784, 105] width 1267 height 65
click at [856, 85] on input "text" at bounding box center [907, 99] width 280 height 35
type input "98225"
click at [476, 81] on input "Search" at bounding box center [511, 100] width 69 height 37
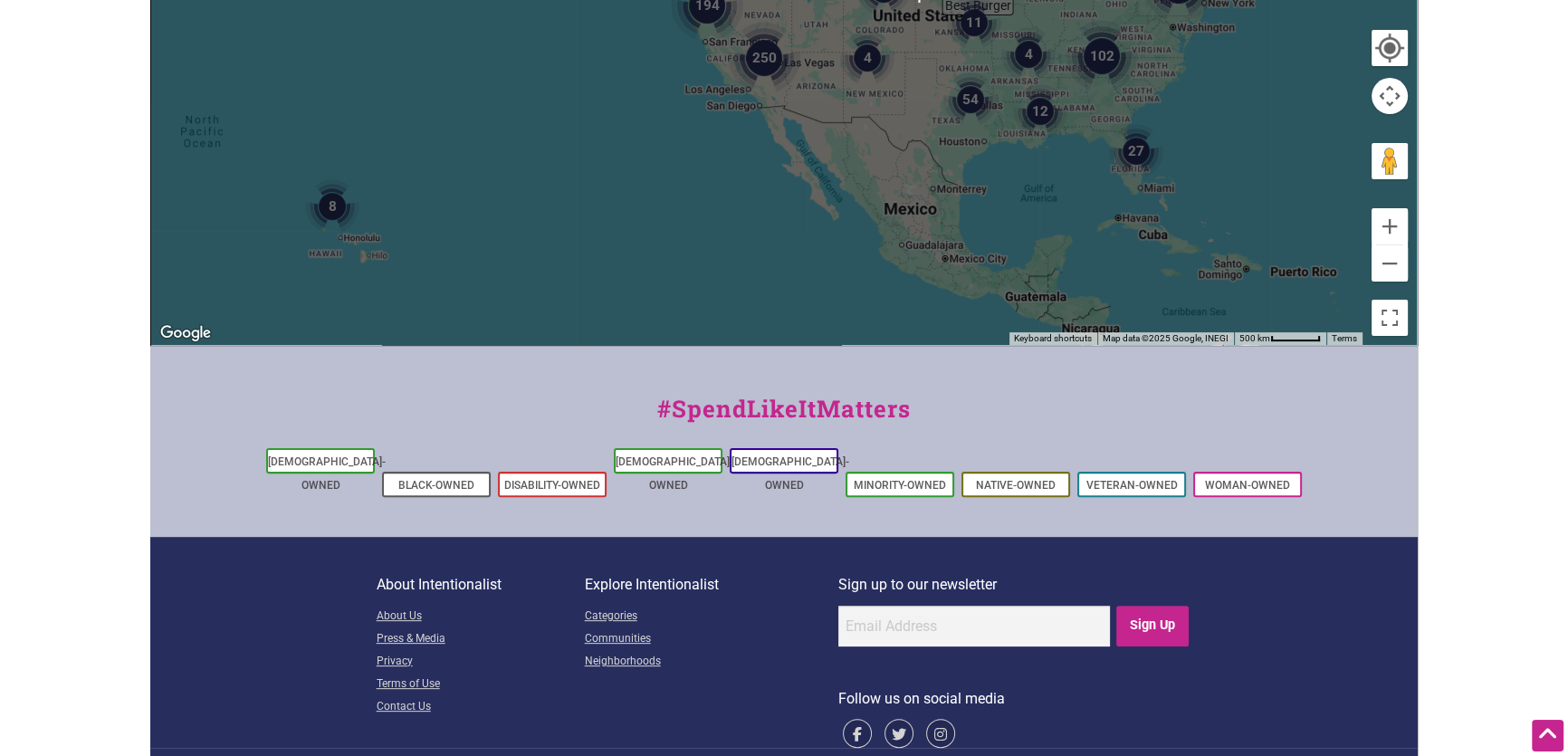
scroll to position [625, 0]
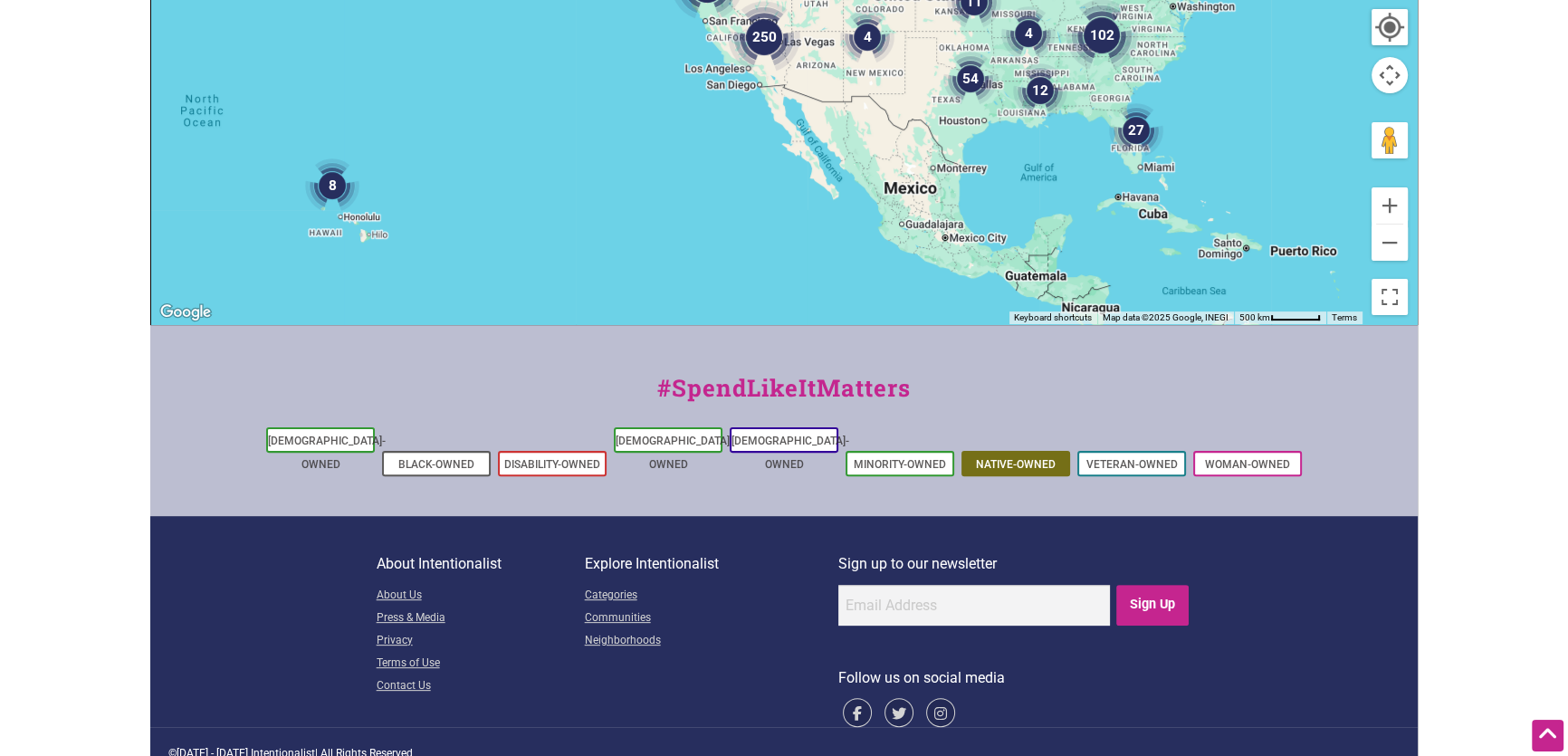
click at [1005, 458] on link "Native-Owned" at bounding box center [1016, 465] width 80 height 13
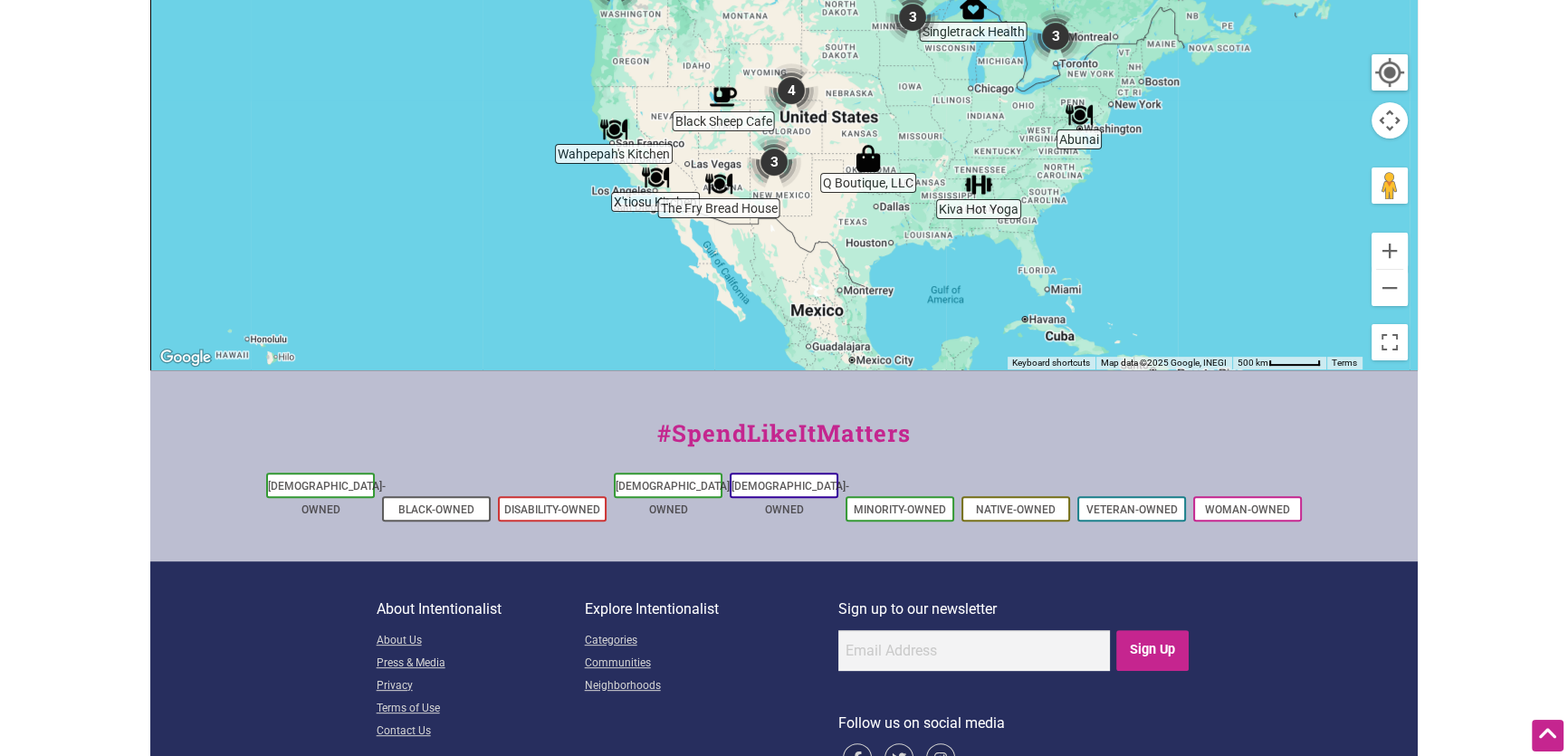
scroll to position [751, 0]
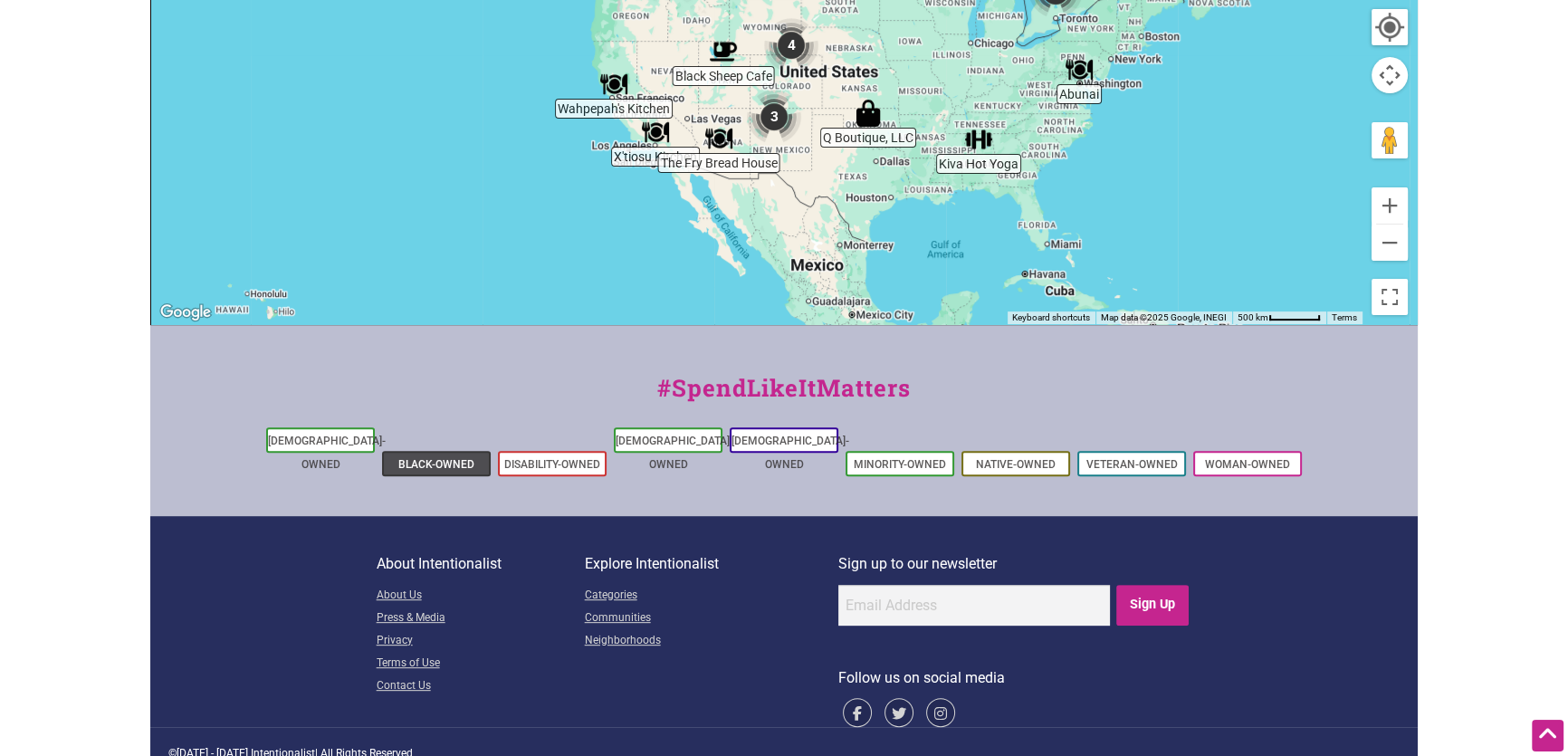
click at [417, 458] on link "Black-Owned" at bounding box center [437, 465] width 76 height 13
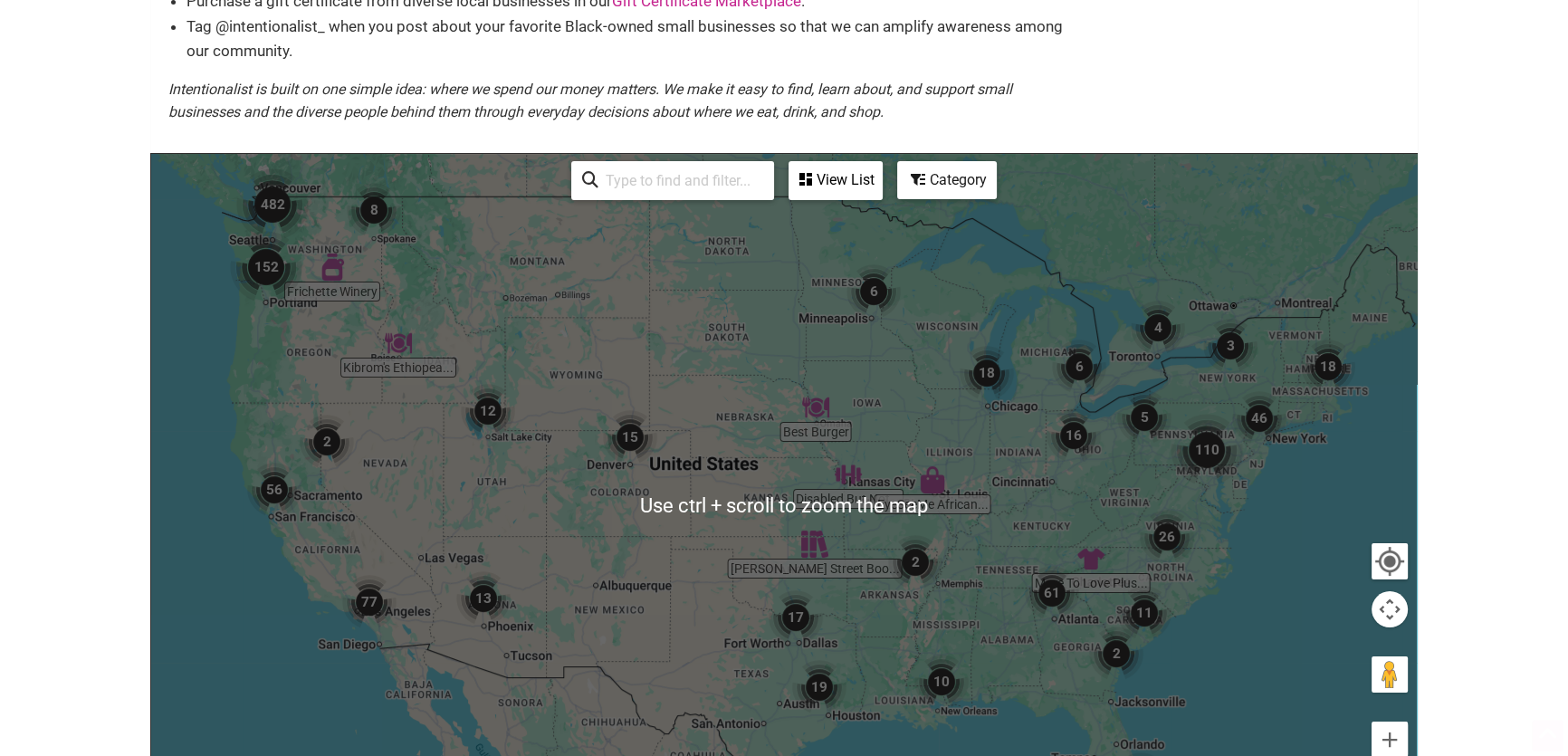
scroll to position [328, 0]
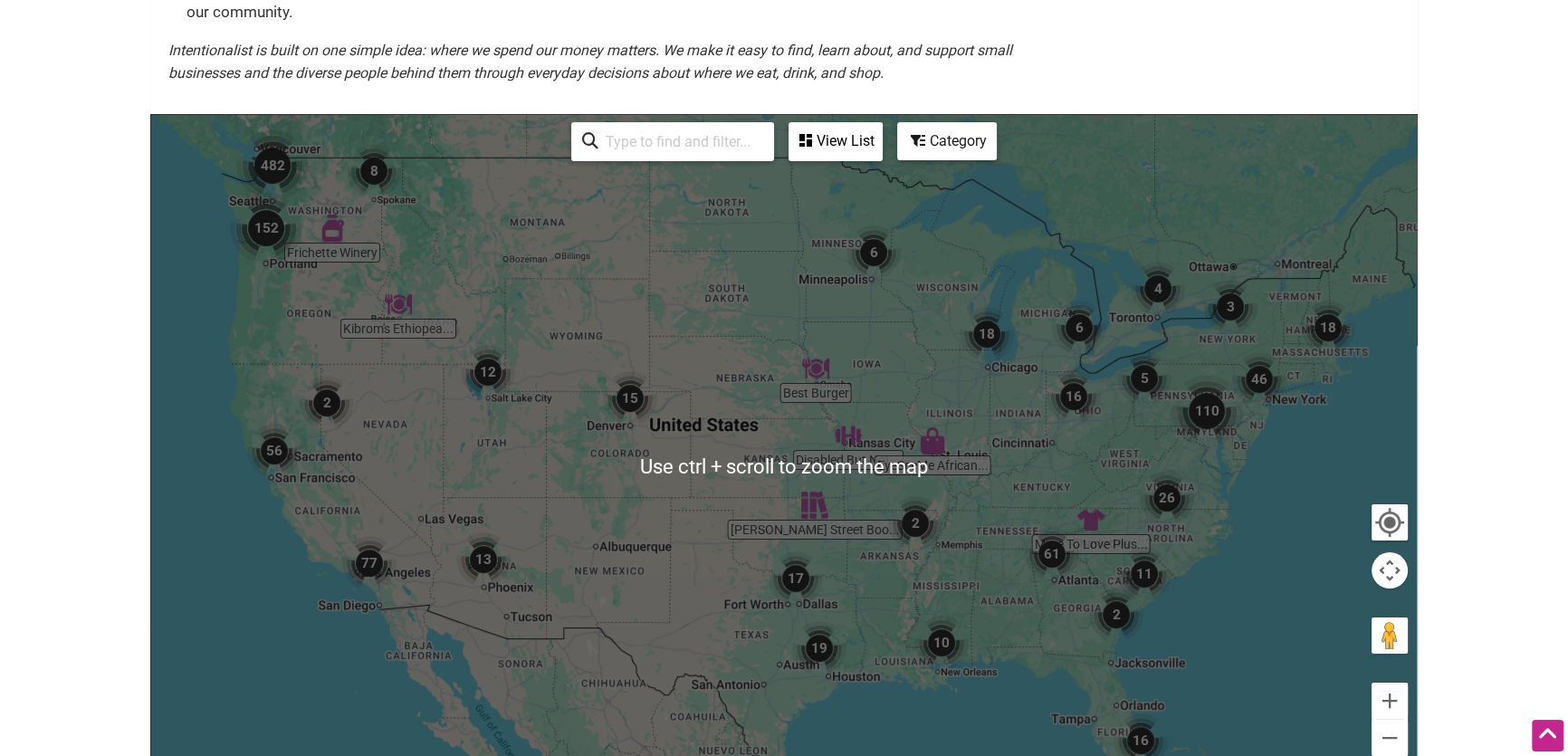
click at [284, 156] on img "482" at bounding box center [272, 166] width 72 height 72
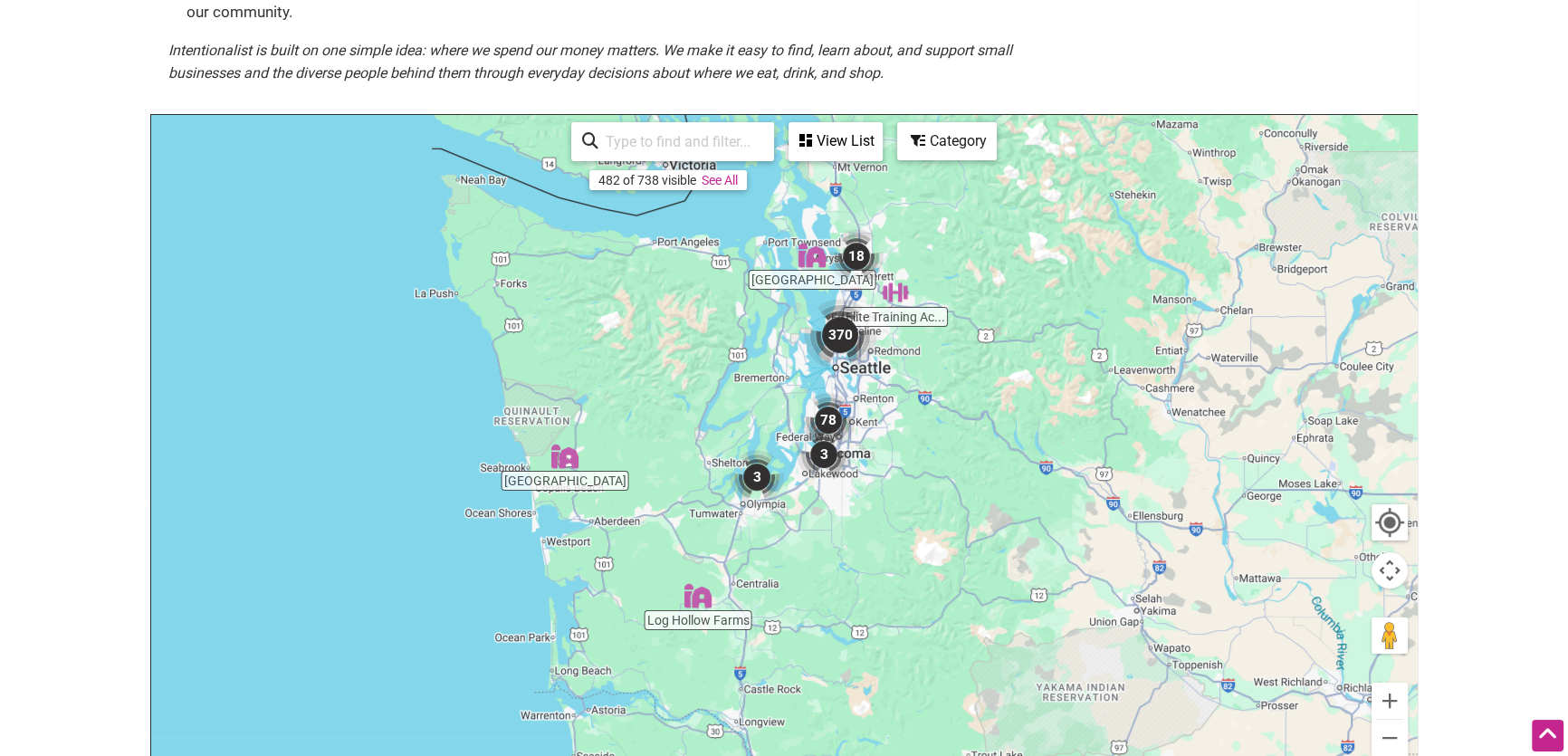
drag, startPoint x: 831, startPoint y: 382, endPoint x: 778, endPoint y: 254, distance: 138.5
click at [778, 254] on div "To navigate, press the arrow keys." at bounding box center [784, 466] width 1266 height 704
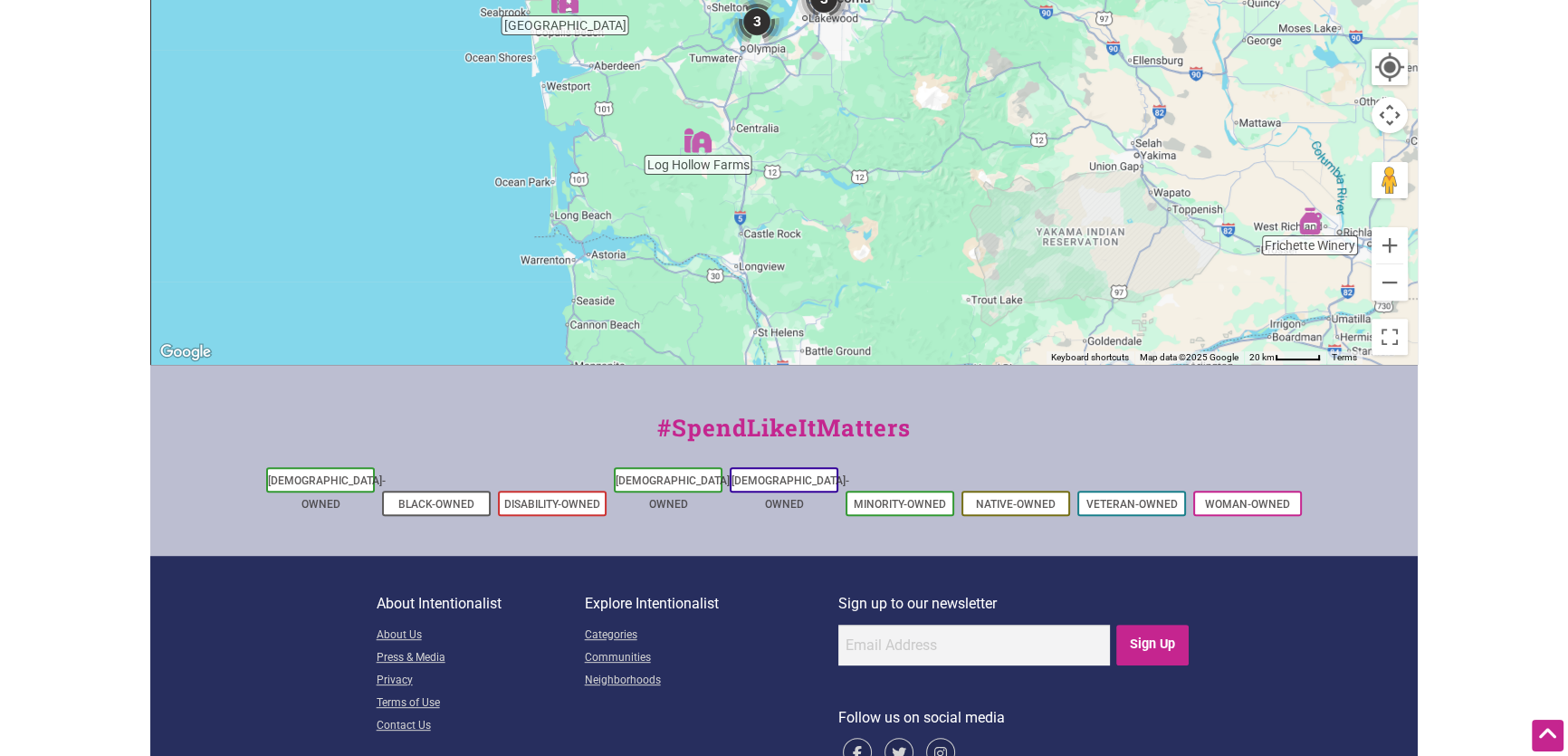
scroll to position [824, 0]
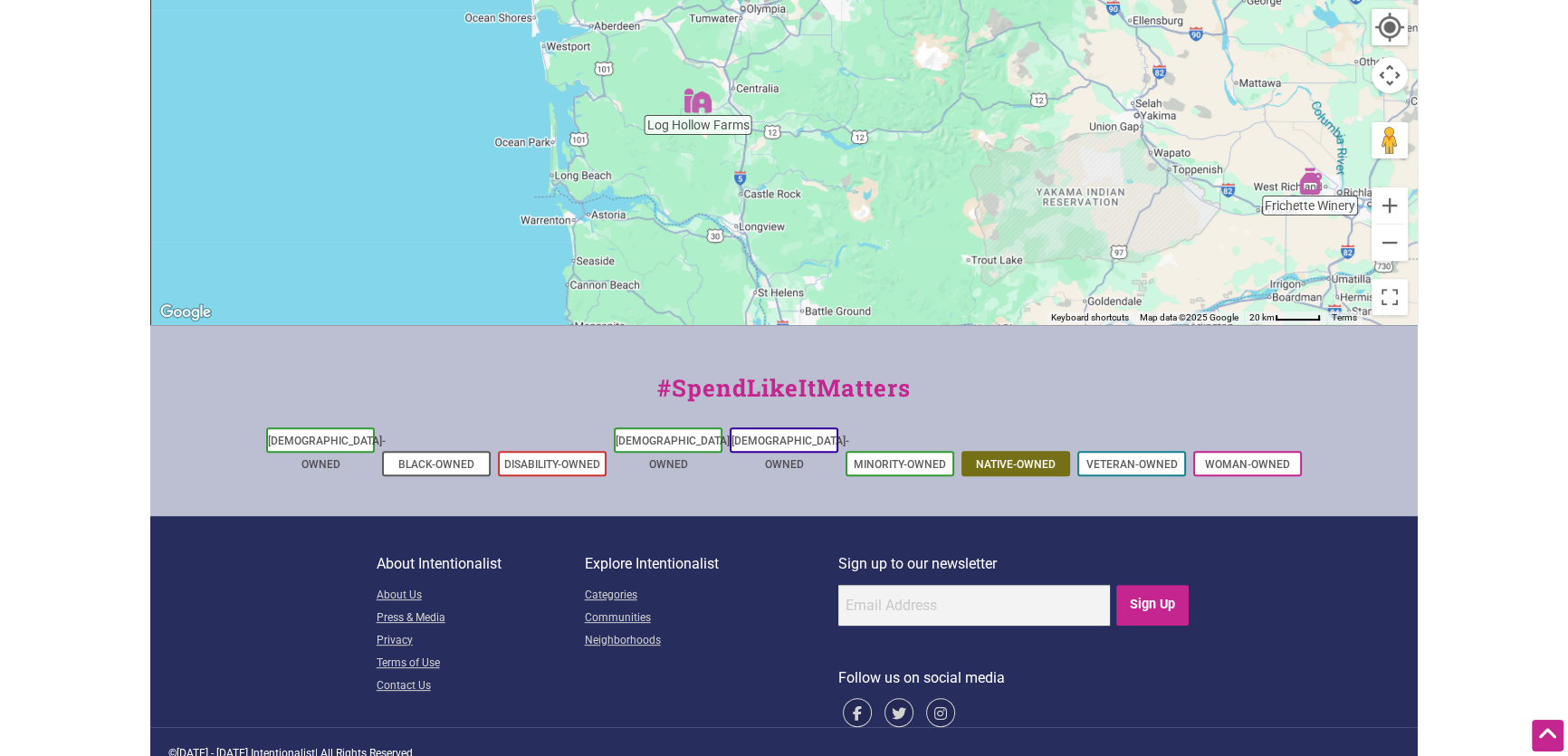
click at [1019, 458] on link "Native-Owned" at bounding box center [1016, 465] width 80 height 13
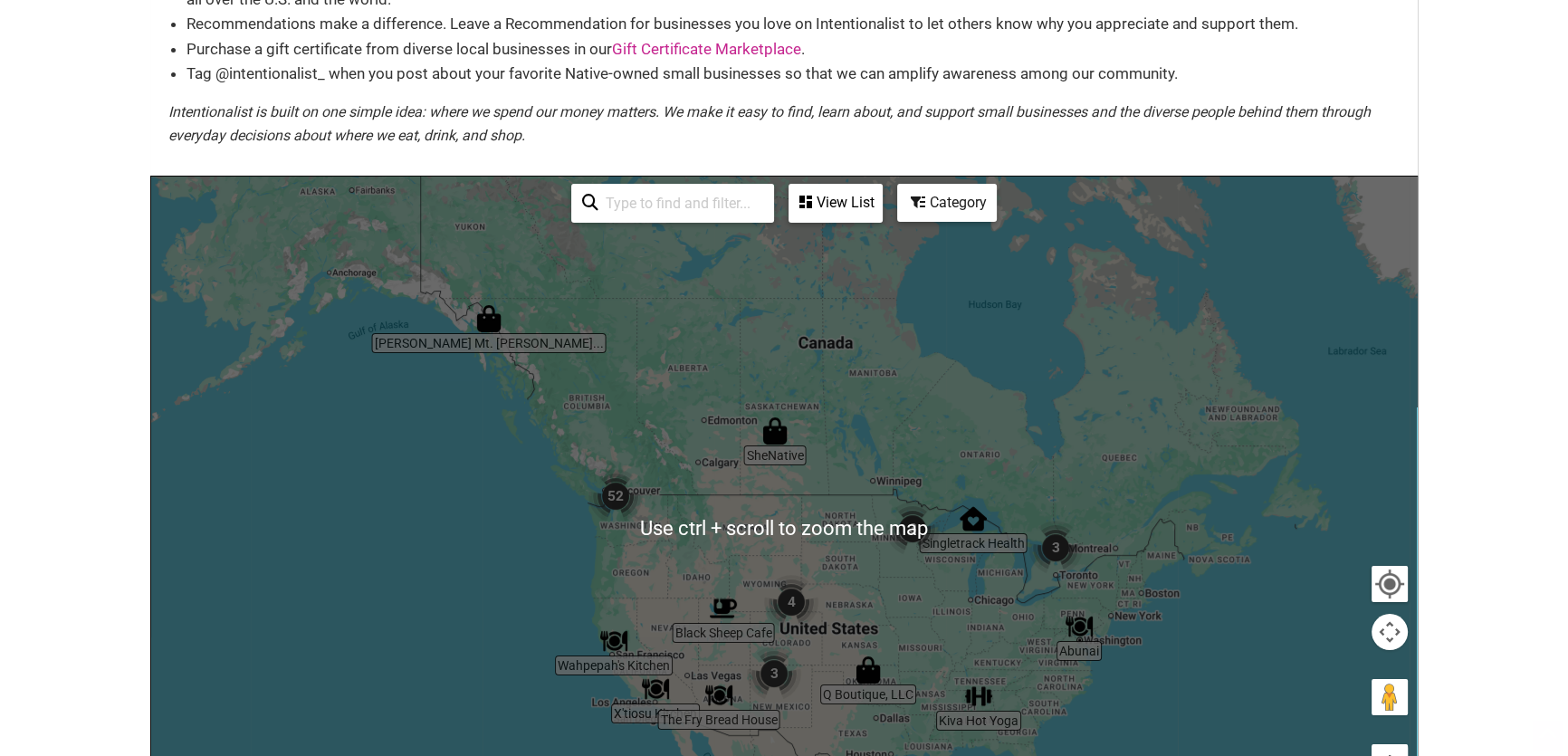
scroll to position [246, 0]
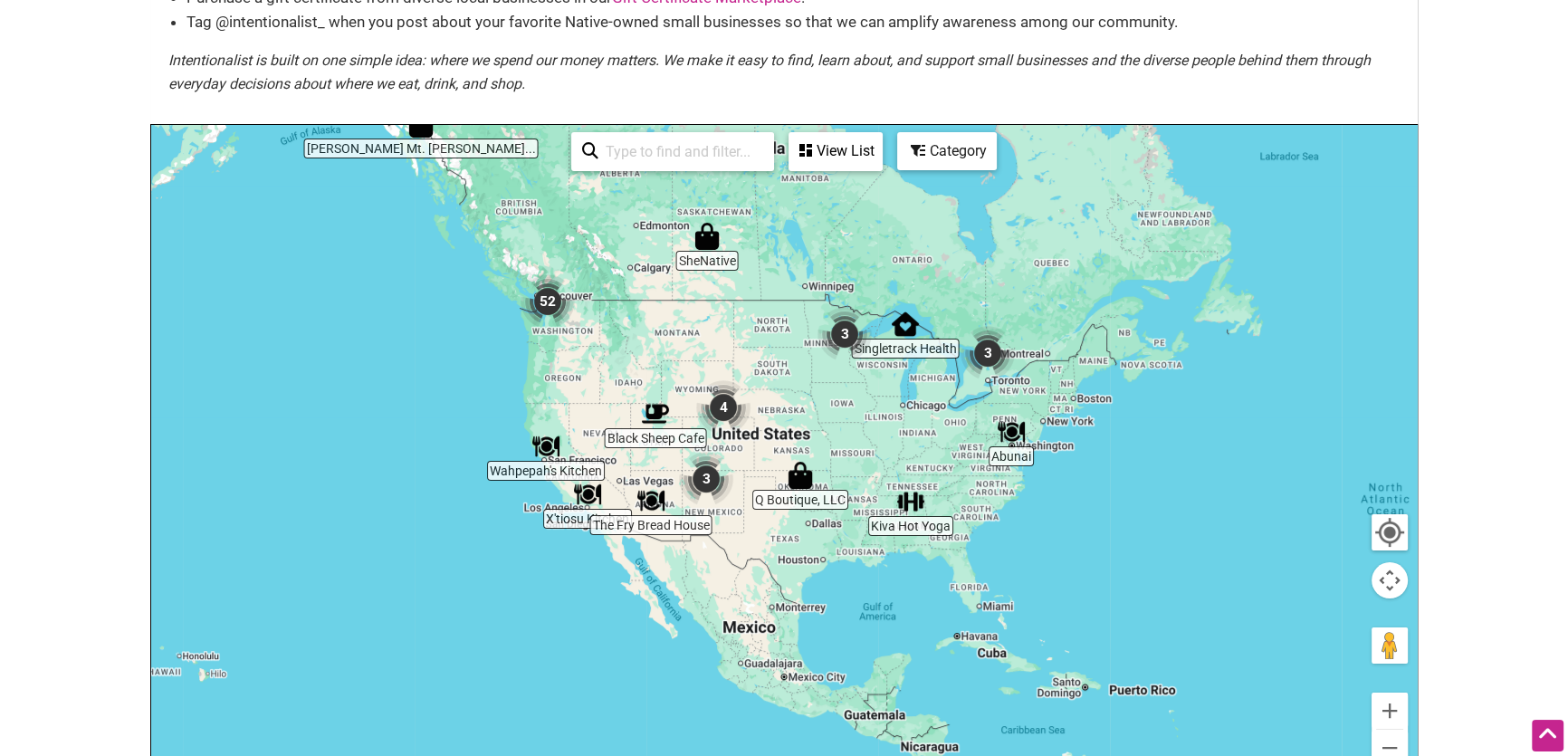
drag, startPoint x: 590, startPoint y: 378, endPoint x: 532, endPoint y: 235, distance: 154.3
click at [532, 235] on div at bounding box center [784, 477] width 1266 height 704
click at [655, 415] on img "Black Sheep Cafe" at bounding box center [655, 414] width 27 height 27
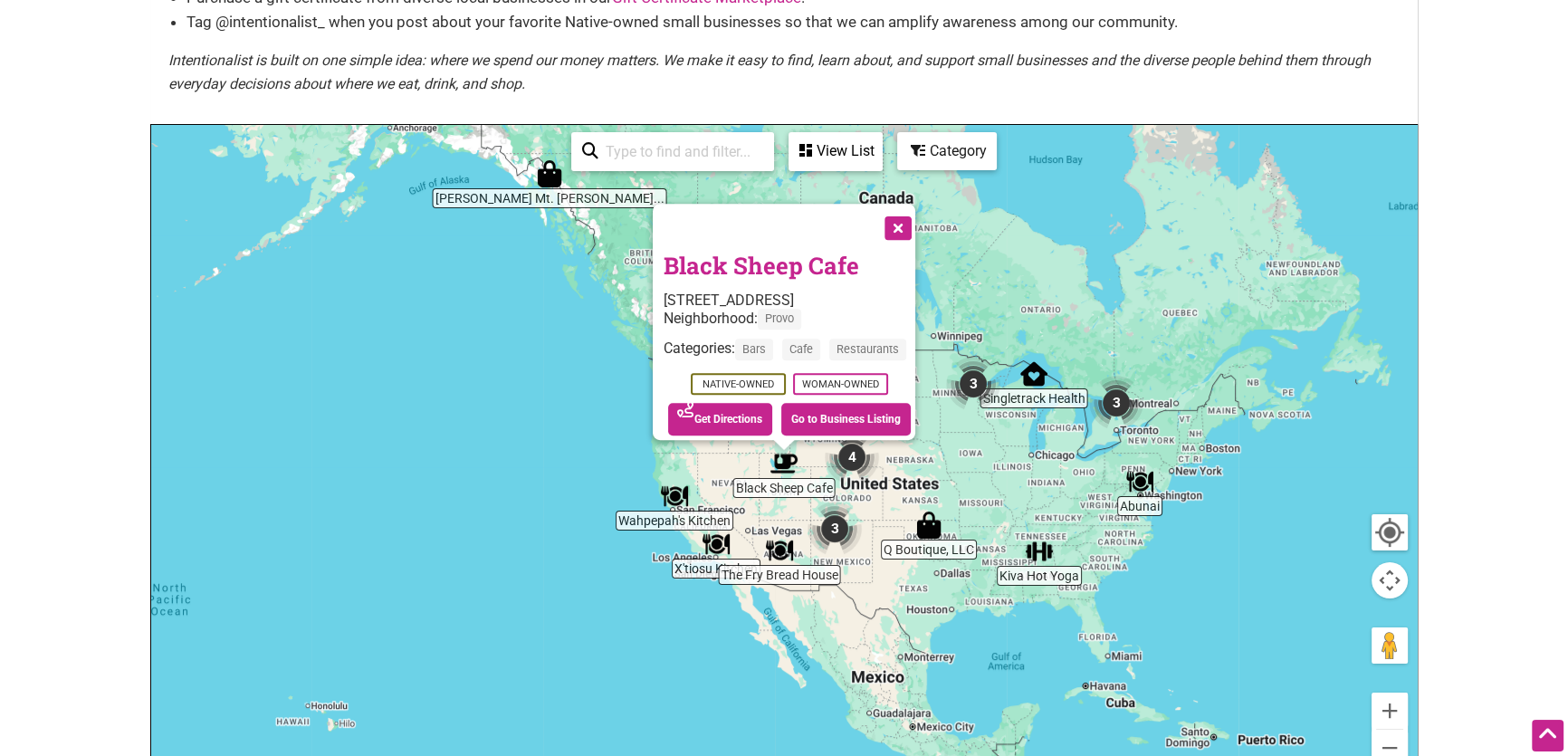
click at [897, 218] on button "Close" at bounding box center [895, 226] width 45 height 45
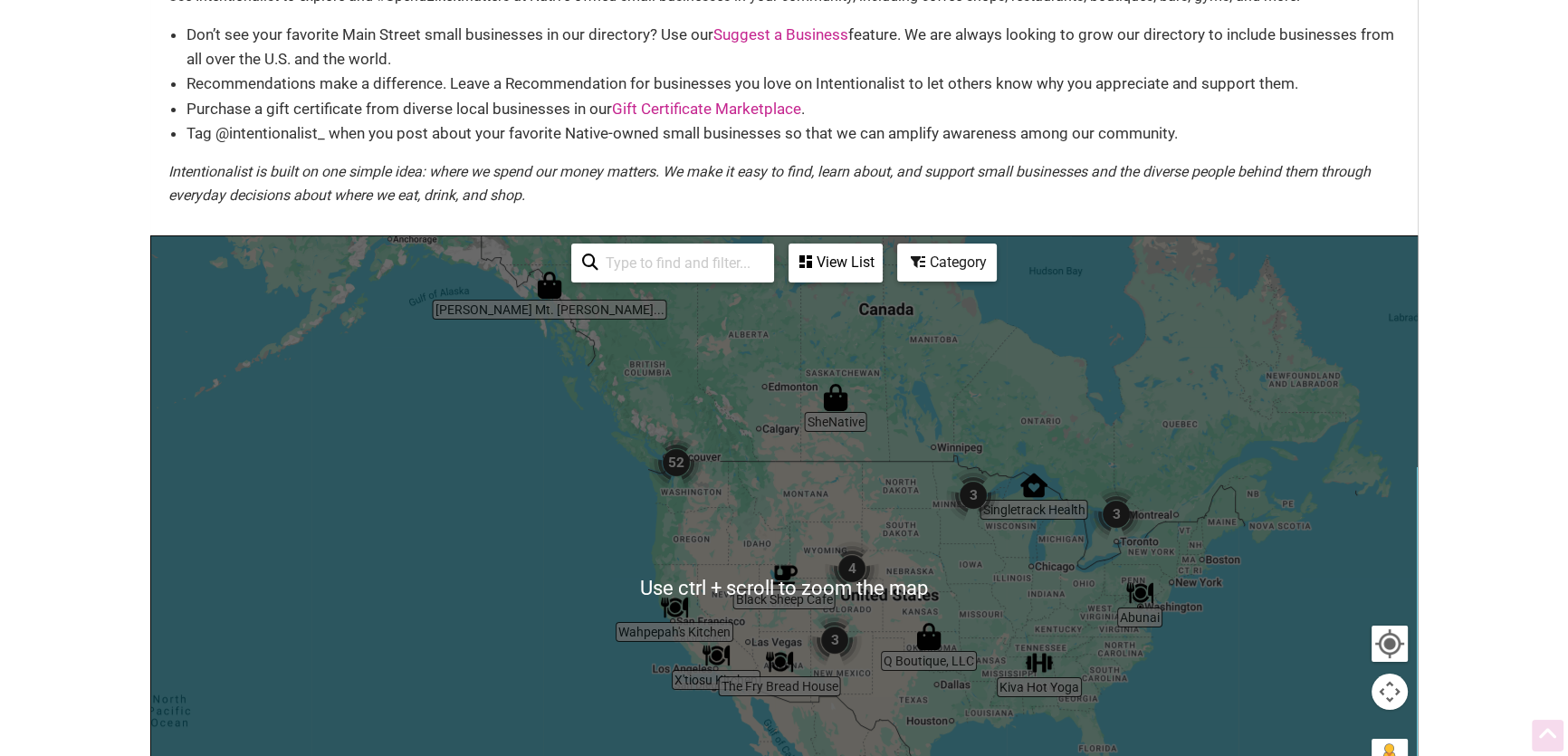
scroll to position [164, 0]
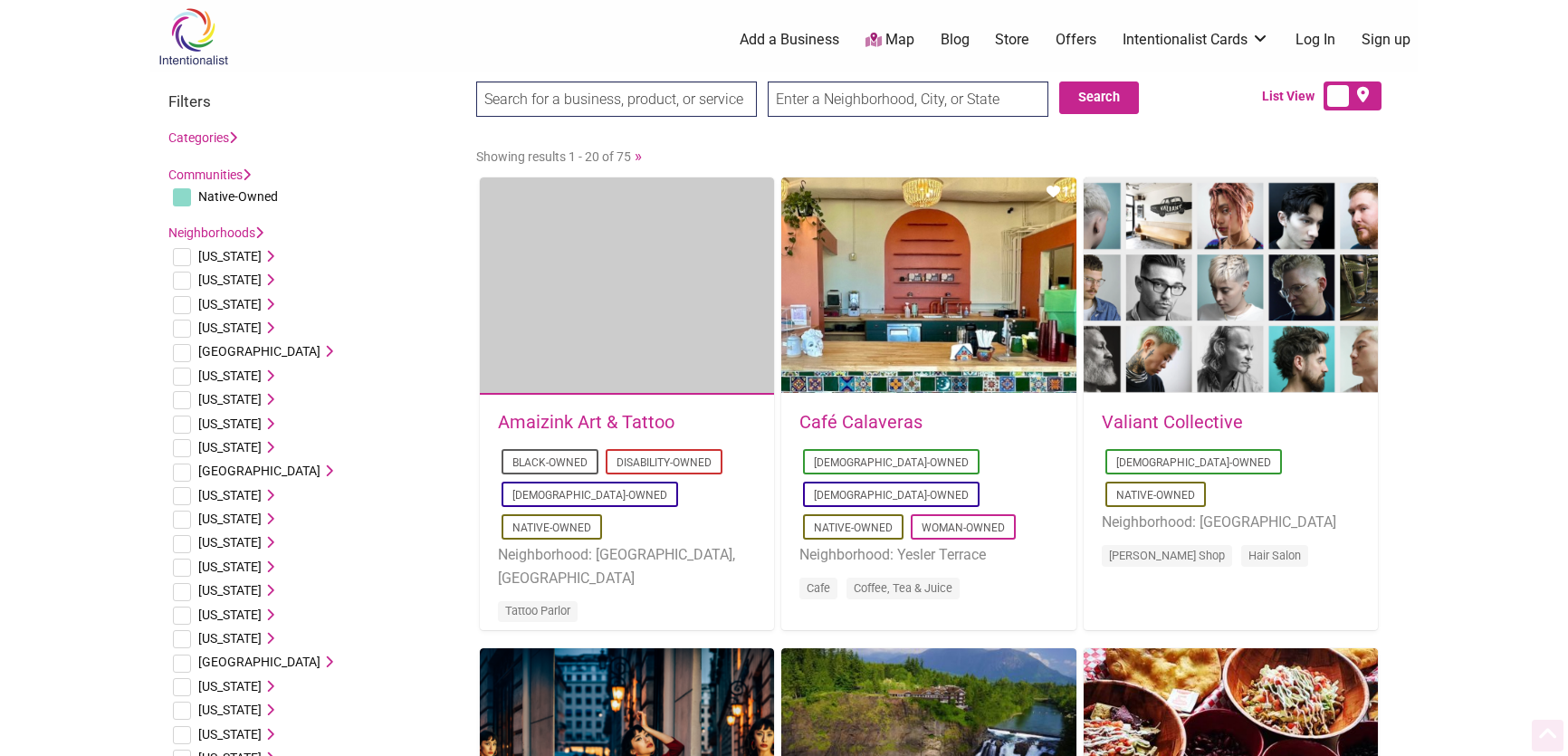
scroll to position [1070, 0]
